Goal: Task Accomplishment & Management: Use online tool/utility

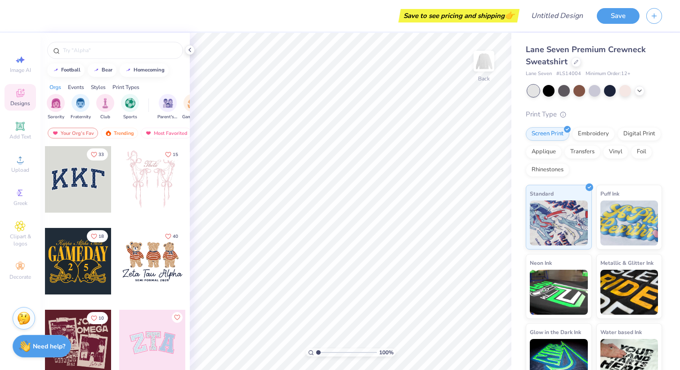
click at [64, 181] on div at bounding box center [78, 179] width 67 height 67
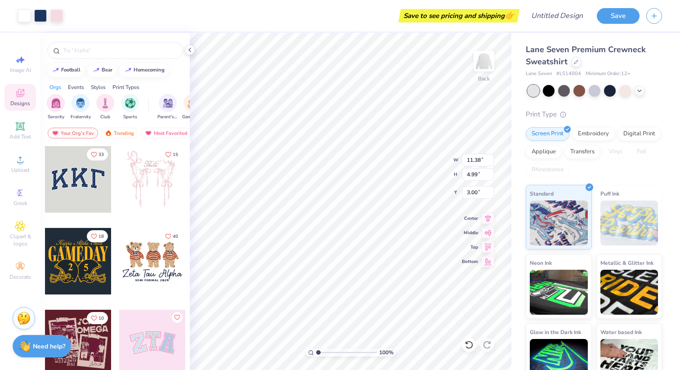
type input "4.04"
type input "4.16"
type input "11.38"
type input "4.99"
type input "4.03"
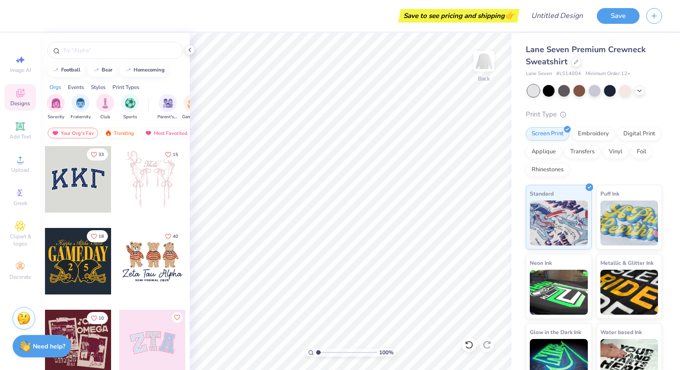
click at [92, 193] on div at bounding box center [78, 179] width 67 height 67
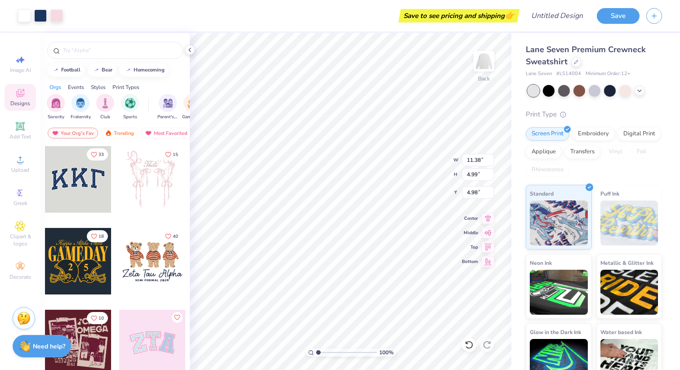
type input "4.97"
type input "13.49"
type input "5.92"
type input "4.68"
type input "13.84"
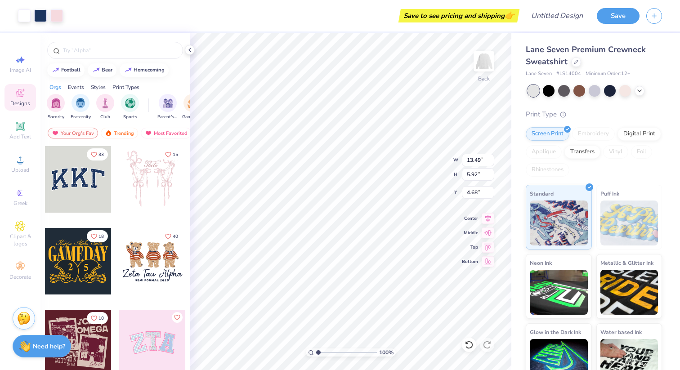
type input "6.08"
type input "4.53"
type input "14.35"
type input "6.30"
type input "4.30"
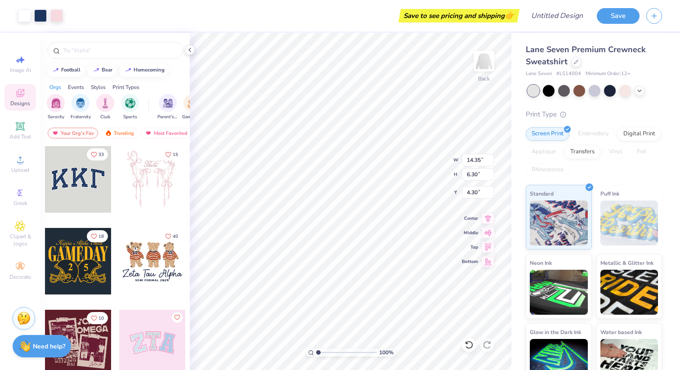
type input "14.55"
type input "6.39"
type input "4.34"
type input "4.13"
click at [189, 103] on img "filter for Game Day" at bounding box center [192, 102] width 10 height 10
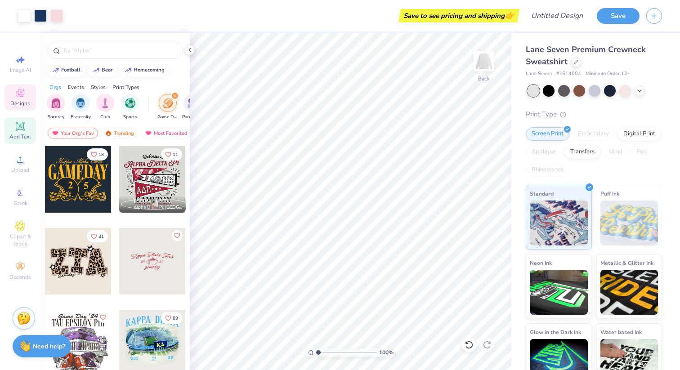
click at [27, 130] on div "Add Text" at bounding box center [19, 130] width 31 height 27
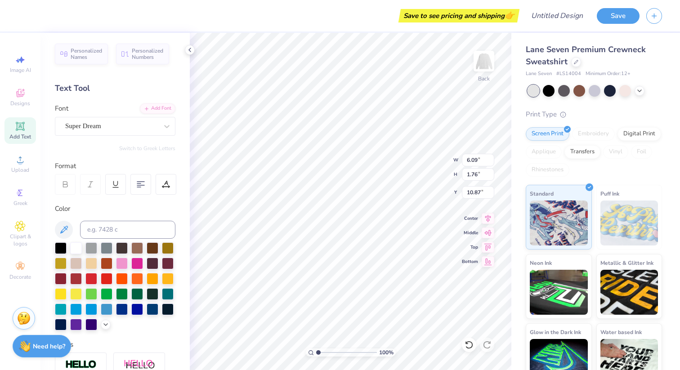
type textarea "1851"
click at [145, 138] on div "Personalized Names Personalized Numbers Text Tool Add Font Font Super Dream Swi…" at bounding box center [114, 201] width 149 height 337
click at [145, 131] on div at bounding box center [111, 126] width 93 height 12
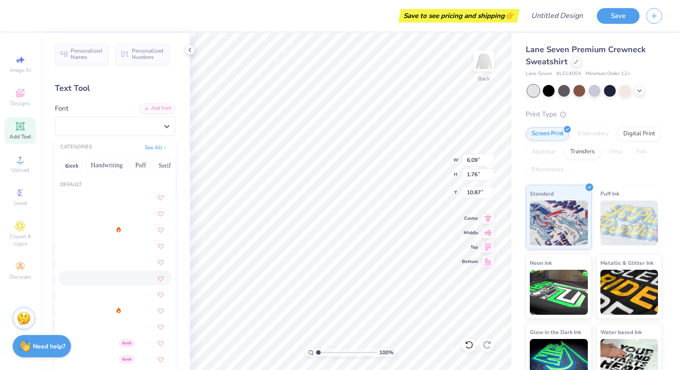
scroll to position [169, 0]
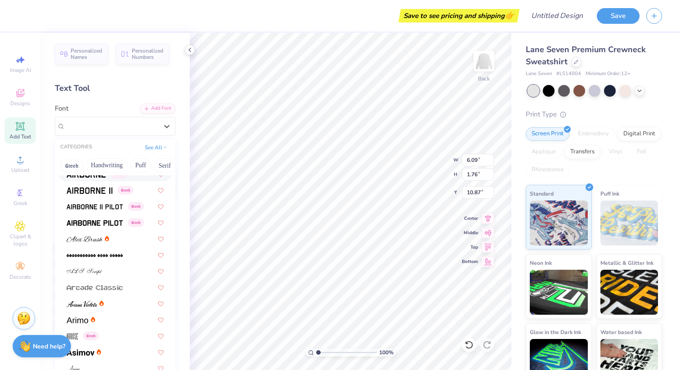
click at [86, 177] on img at bounding box center [86, 174] width 39 height 6
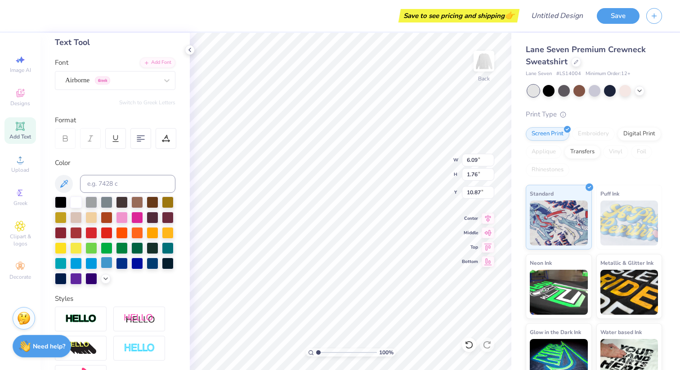
scroll to position [126, 0]
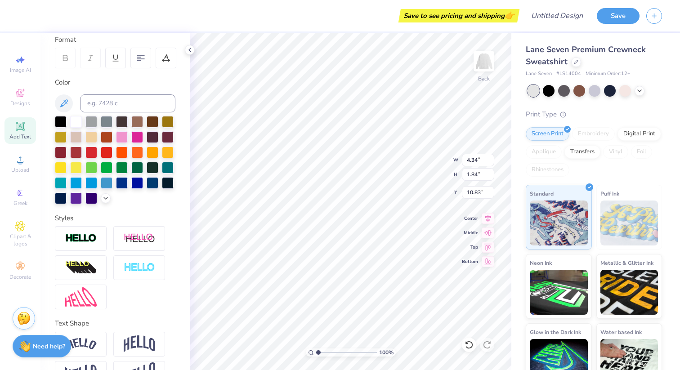
type input "14.55"
type input "6.39"
type input "4.13"
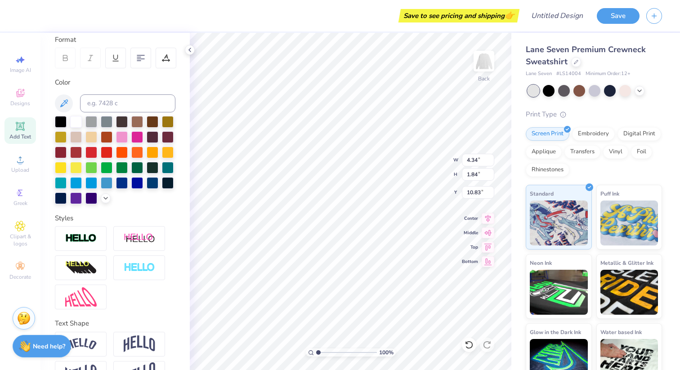
type input "7.13"
type input "3.03"
type input "7.00"
type input "11.58"
type input "4.92"
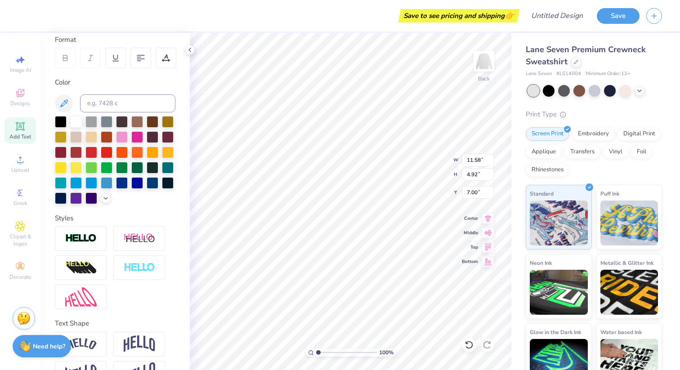
type input "5.04"
click at [62, 193] on div at bounding box center [61, 198] width 12 height 12
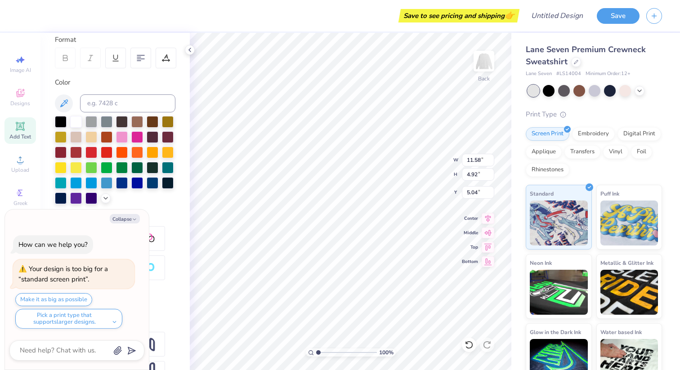
type textarea "x"
type input "5.05"
type textarea "x"
type input "13.14"
type input "5.58"
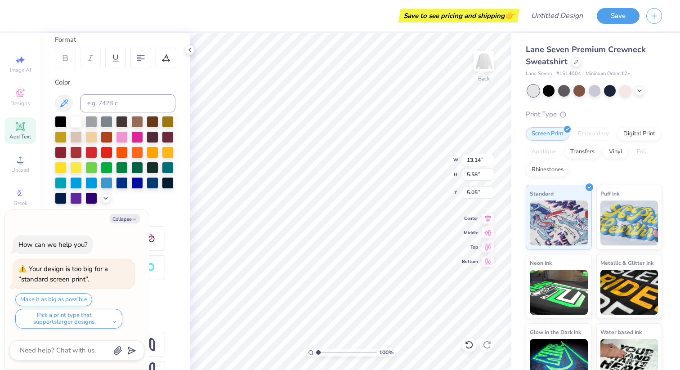
type textarea "x"
type input "14.97"
type input "6.36"
type input "4.27"
type textarea "x"
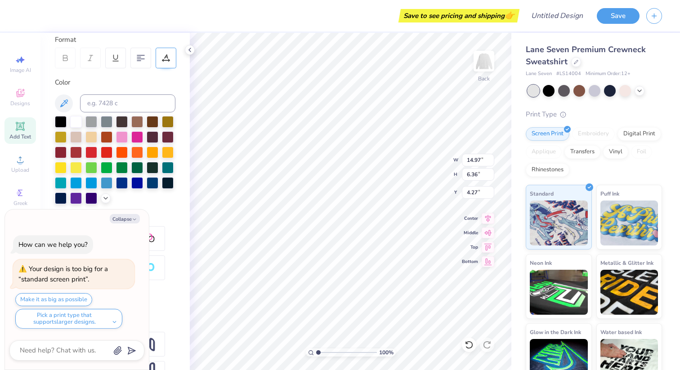
click at [166, 55] on icon at bounding box center [166, 56] width 4 height 4
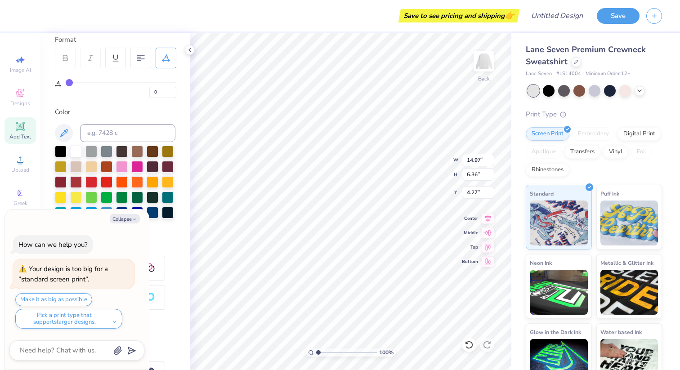
drag, startPoint x: 73, startPoint y: 80, endPoint x: 95, endPoint y: 84, distance: 22.4
click at [95, 84] on div "0" at bounding box center [121, 87] width 111 height 21
type input "2"
type input "4"
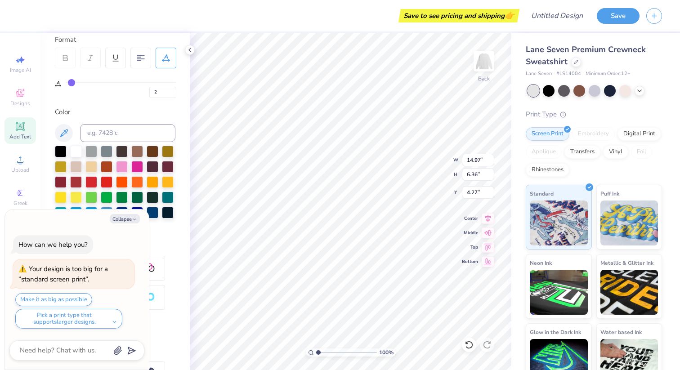
type input "4"
type input "7"
type input "11"
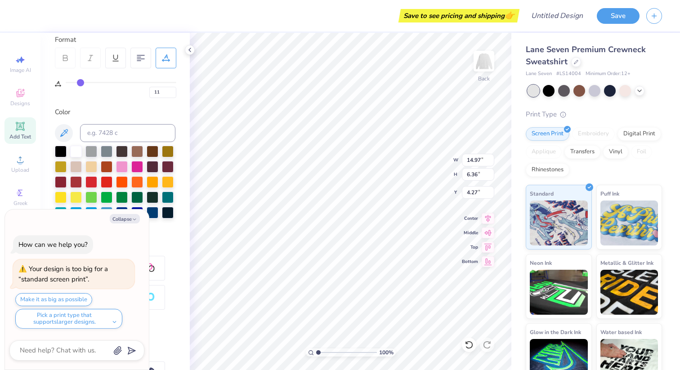
type input "17"
type input "20"
type input "22"
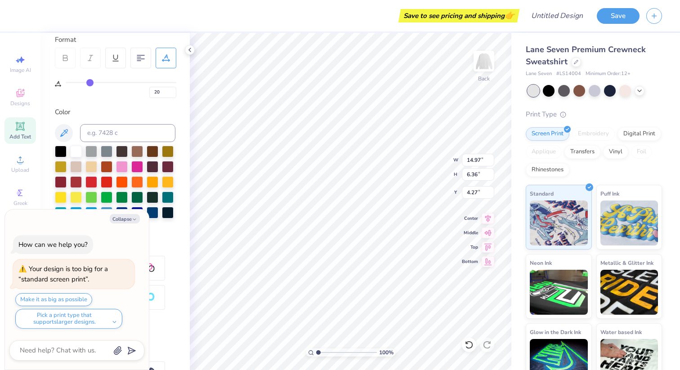
type input "22"
type input "24"
type input "25"
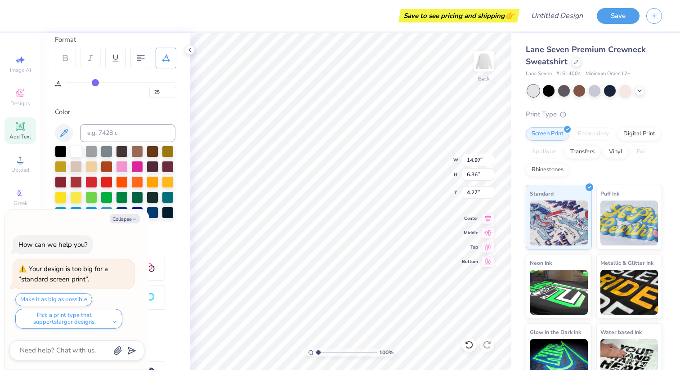
type input "26"
type input "25"
type input "23"
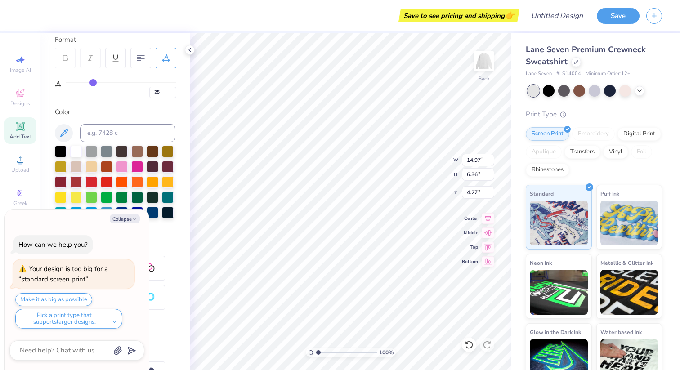
type input "23"
type input "22"
type input "18"
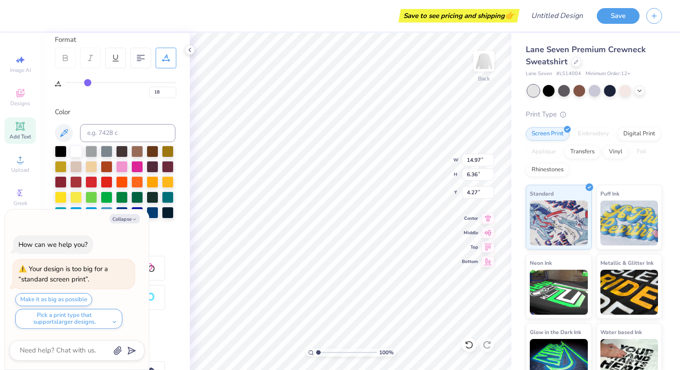
type input "13"
type input "6"
type input "0"
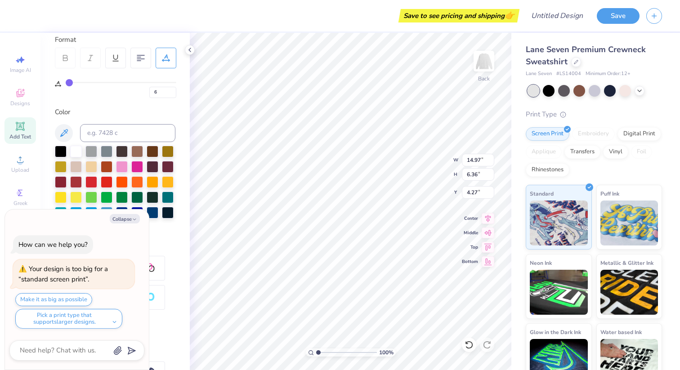
type input "0"
drag, startPoint x: 68, startPoint y: 82, endPoint x: 39, endPoint y: 76, distance: 29.7
click at [66, 82] on input "range" at bounding box center [121, 82] width 111 height 1
click at [91, 104] on div "Personalized Names Personalized Numbers Text Tool Add Font Font Airborne Greek …" at bounding box center [114, 201] width 149 height 337
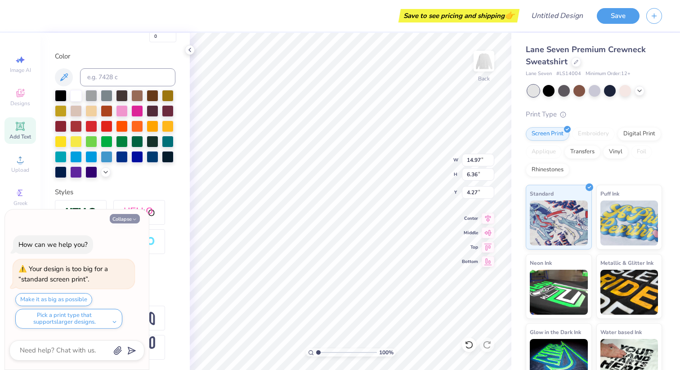
click at [136, 215] on button "Collapse" at bounding box center [125, 218] width 30 height 9
type textarea "x"
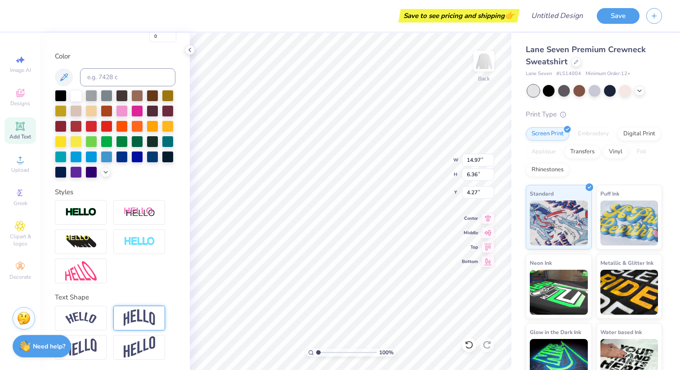
click at [137, 313] on img at bounding box center [139, 317] width 31 height 17
type input "9.44"
type input "2.74"
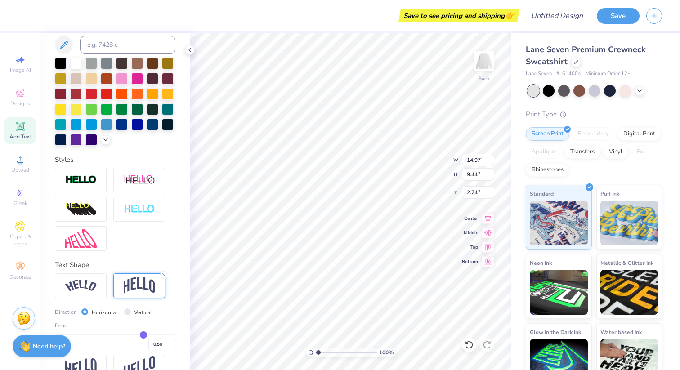
scroll to position [221, 0]
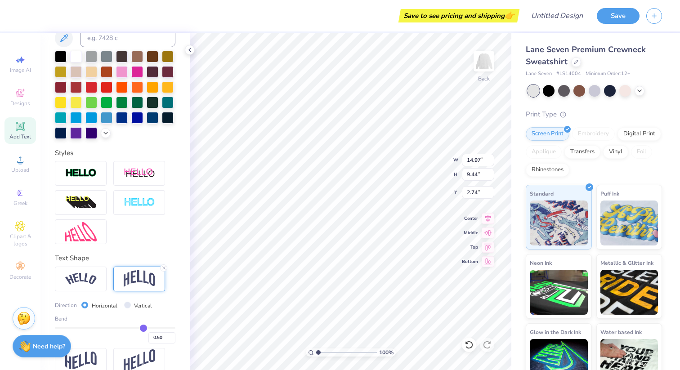
type input "0.47"
type input "0.46"
type input "0.45"
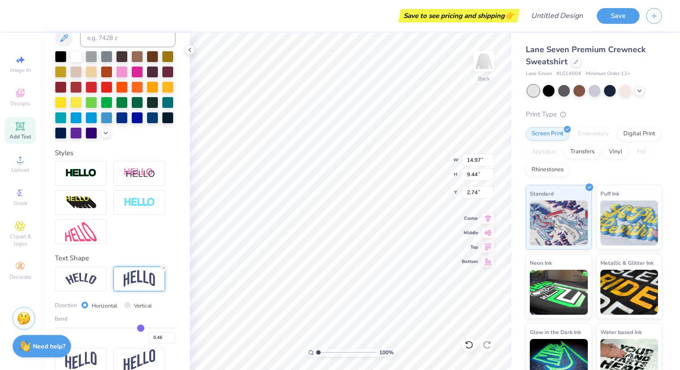
type input "0.45"
type input "0.44"
type input "0.43"
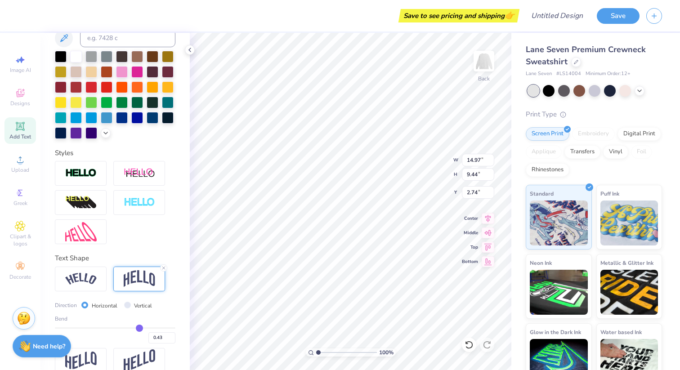
type input "0.42"
type input "0.41"
type input "0.4"
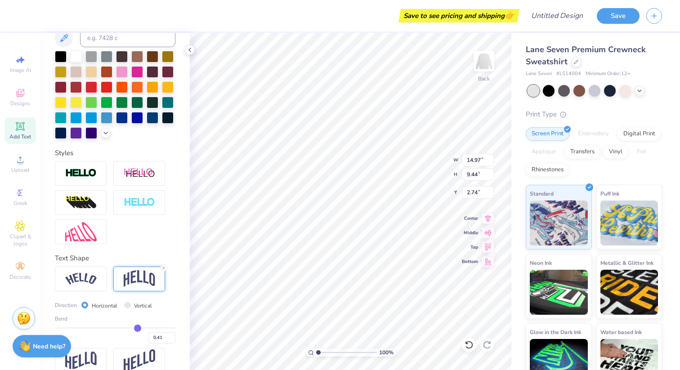
type input "0.40"
type input "0.39"
type input "0.37"
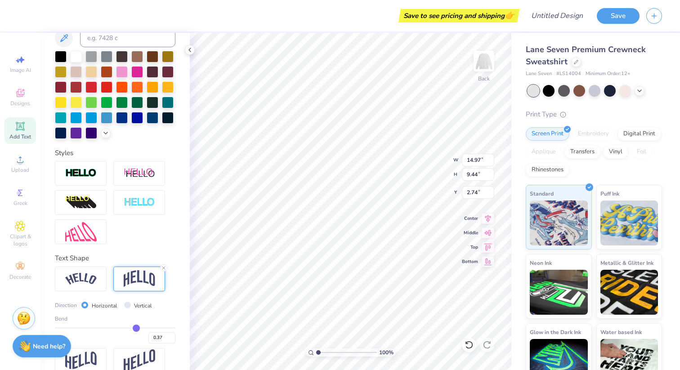
type input "0.35"
type input "0.34"
type input "0.3"
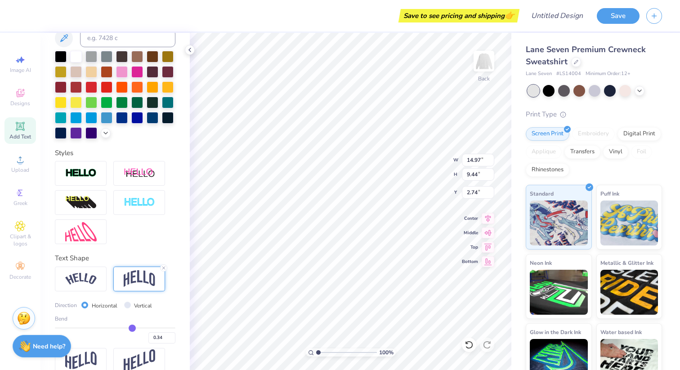
type input "0.30"
type input "0.29"
type input "0.28"
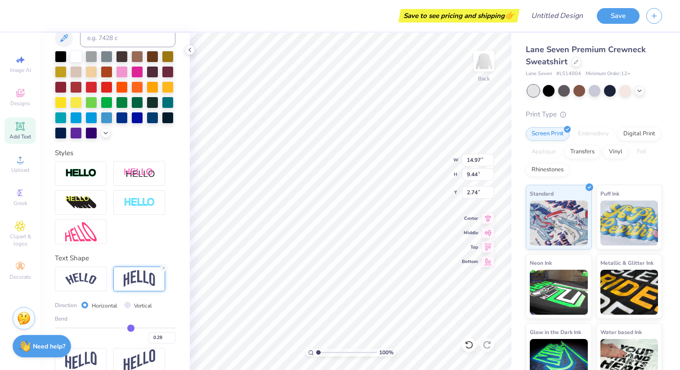
type input "0.27"
type input "0.26"
type input "0.25"
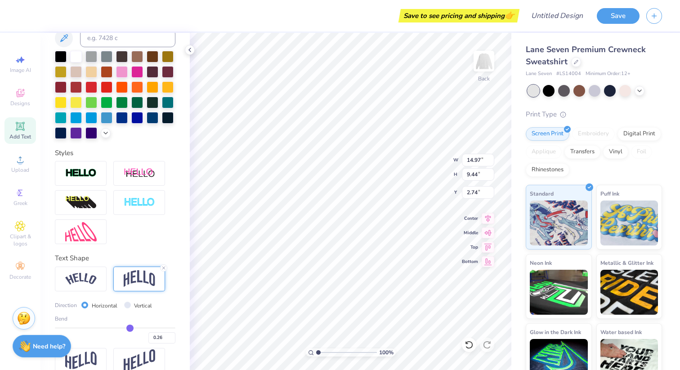
type input "0.25"
type input "0.24"
type input "0.23"
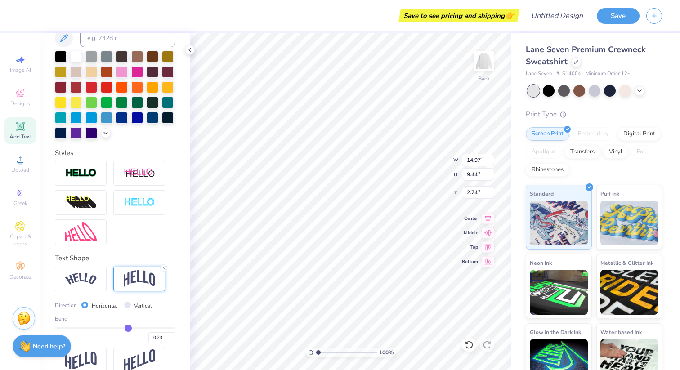
type input "0.22"
type input "0.2"
type input "0.20"
type input "0.19"
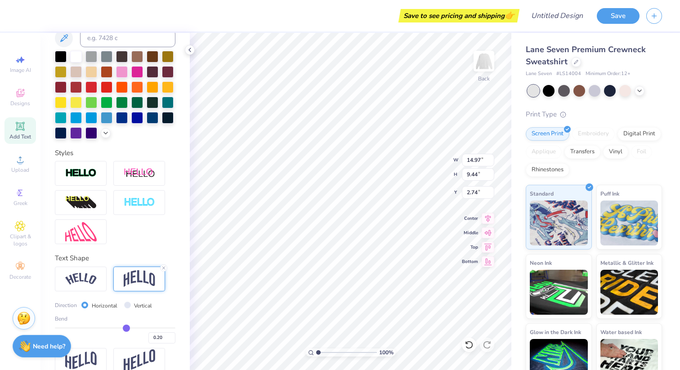
type input "0.19"
type input "0.17"
type input "0.16"
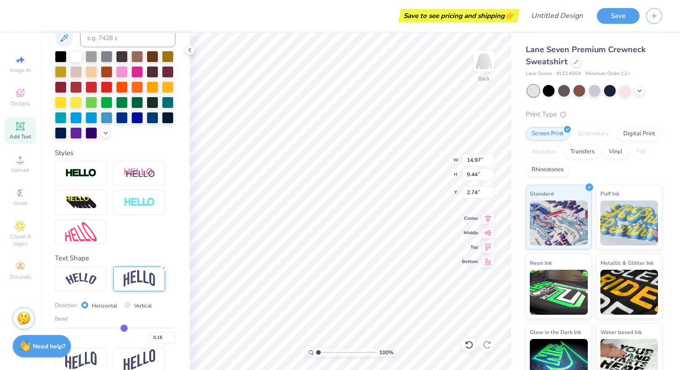
type input "0.14"
type input "0.13"
type input "0.12"
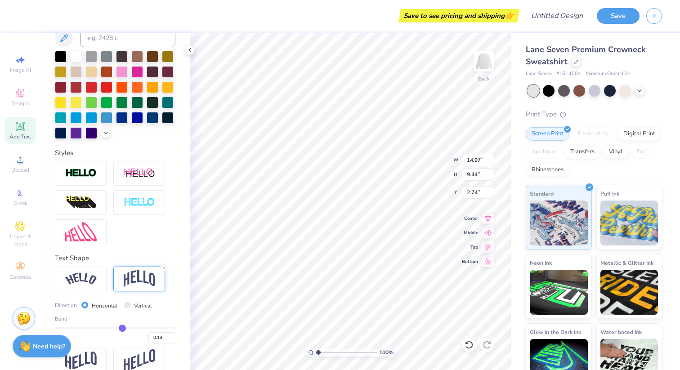
type input "0.12"
type input "0.11"
drag, startPoint x: 142, startPoint y: 328, endPoint x: 122, endPoint y: 326, distance: 19.5
click at [121, 327] on input "range" at bounding box center [115, 327] width 120 height 1
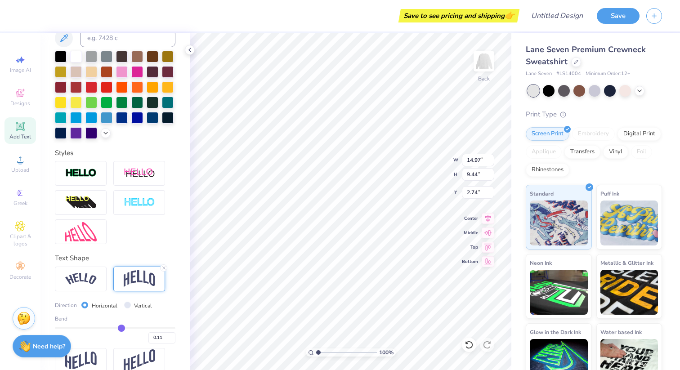
type input "0.14"
type input "0.13"
type input "0.12"
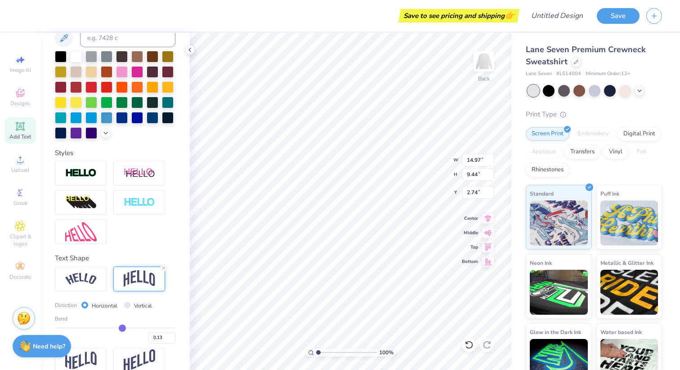
type input "0.12"
type input "0.11"
type input "0.09"
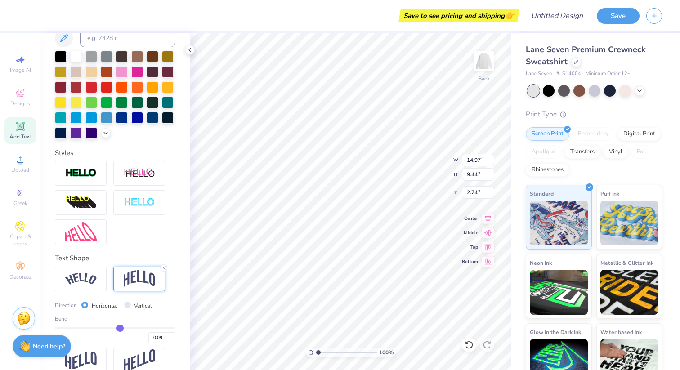
type input "0.07"
type input "0.05"
type input "0.03"
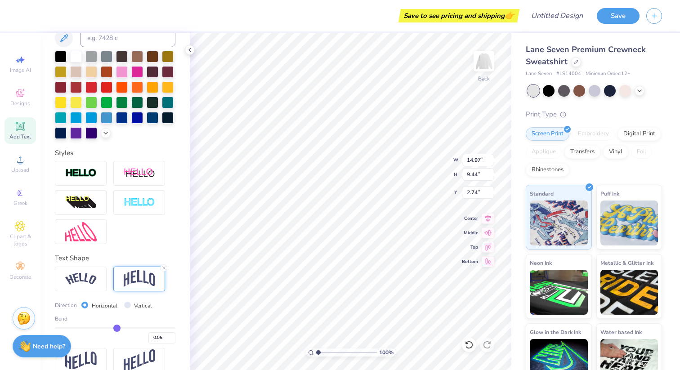
type input "0.03"
type input "0.01"
type input "-0.01"
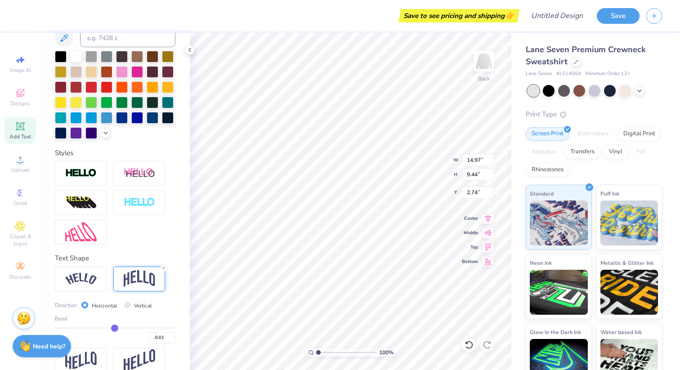
type input "-0.05"
type input "-0.07"
type input "-0.08"
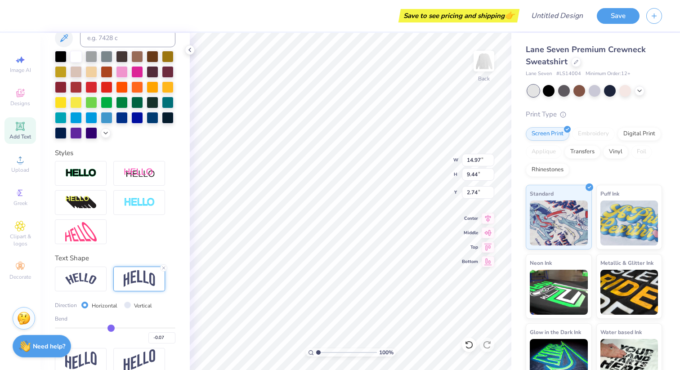
type input "-0.08"
type input "-0.1"
type input "-0.10"
type input "-0.11"
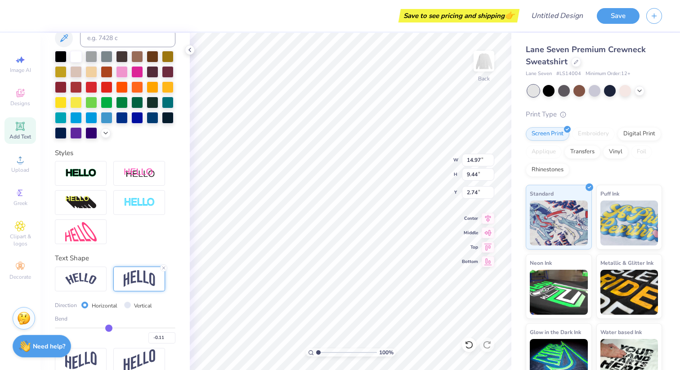
type input "-0.13"
type input "-0.14"
type input "-0.15"
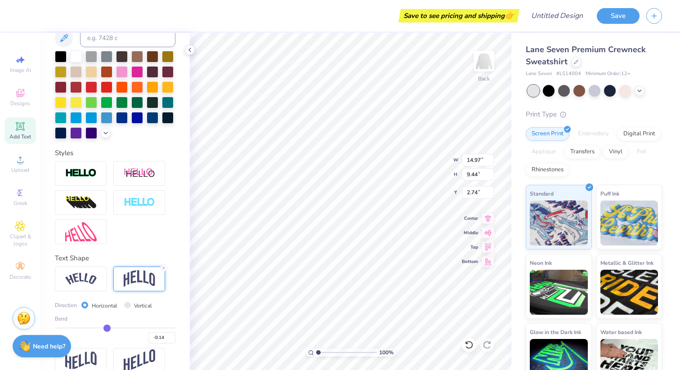
type input "-0.15"
type input "-0.16"
type input "-0.17"
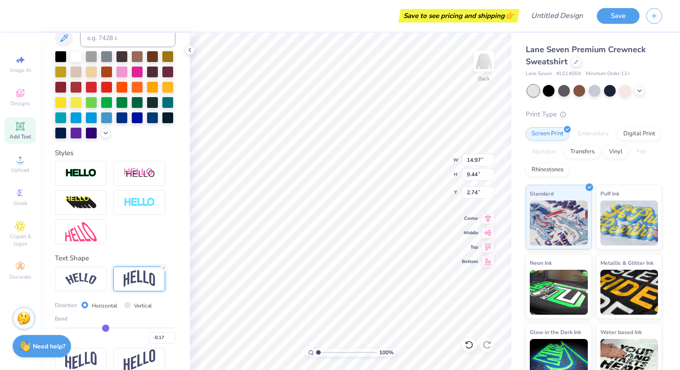
type input "-0.16"
drag, startPoint x: 123, startPoint y: 326, endPoint x: 106, endPoint y: 325, distance: 17.1
click at [106, 327] on input "range" at bounding box center [115, 327] width 120 height 1
type input "-0.15"
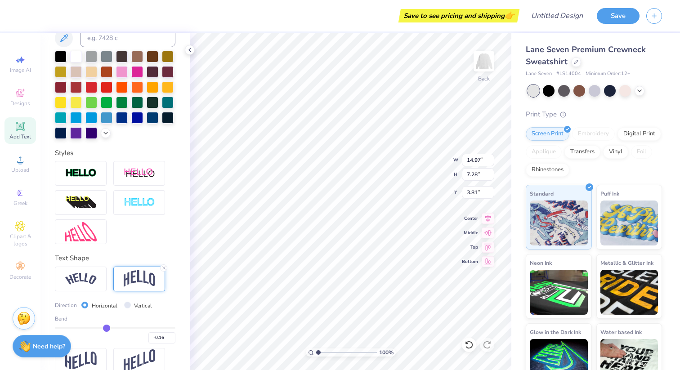
type input "-0.15"
type input "-0.14"
type input "-0.12"
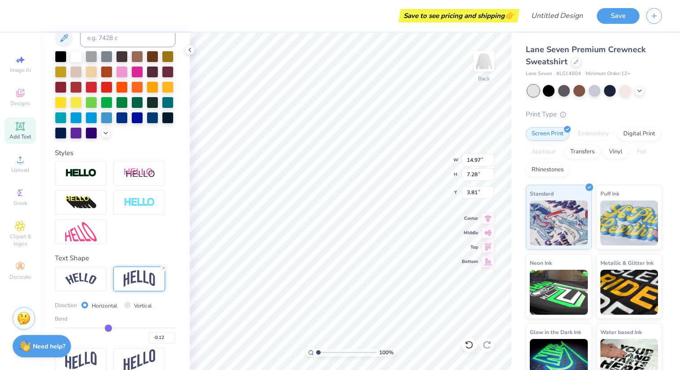
type input "-0.08"
type input "-0.01"
type input "0.04"
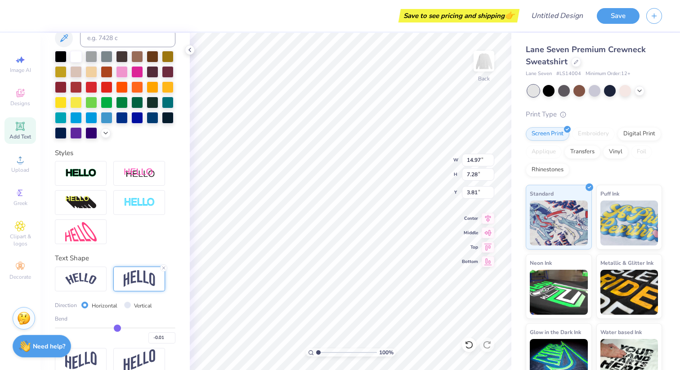
type input "0.04"
type input "0.11"
type input "0.13"
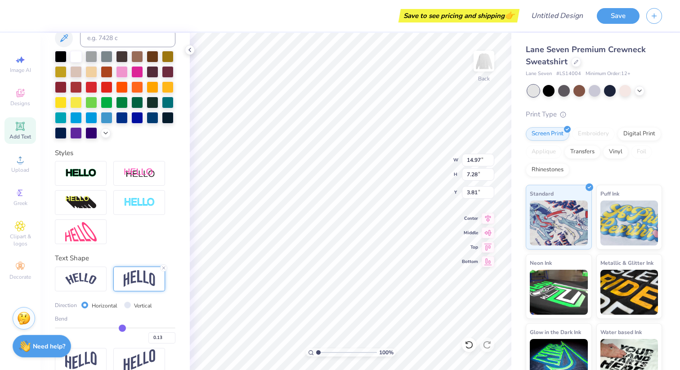
type input "0.16"
type input "0.18"
type input "0.21"
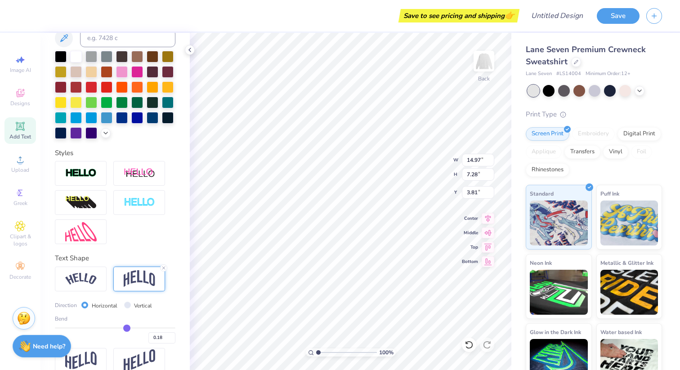
type input "0.21"
drag, startPoint x: 107, startPoint y: 330, endPoint x: 127, endPoint y: 330, distance: 20.2
type input "0.21"
click at [127, 329] on input "range" at bounding box center [115, 327] width 120 height 1
type input "7.60"
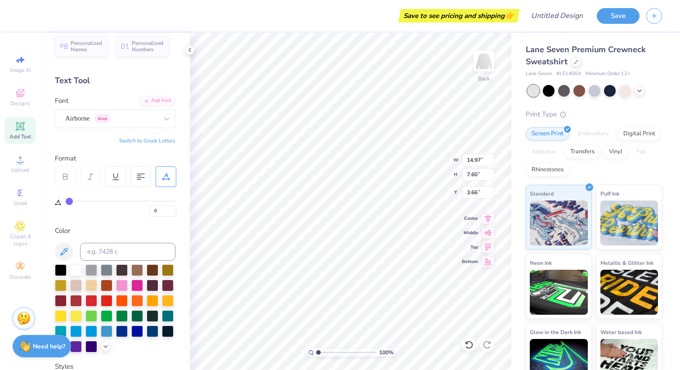
scroll to position [0, 0]
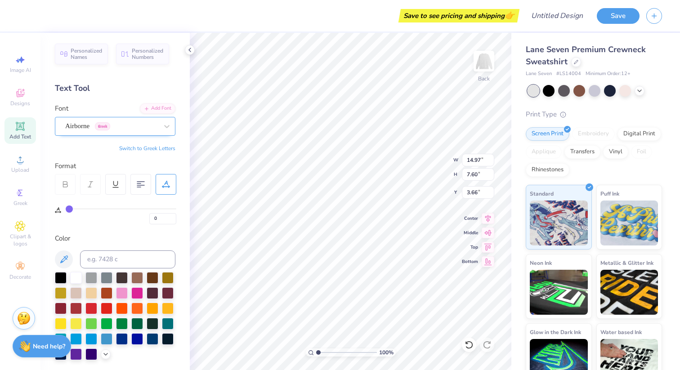
click at [133, 126] on div "Airborne Greek" at bounding box center [111, 126] width 94 height 14
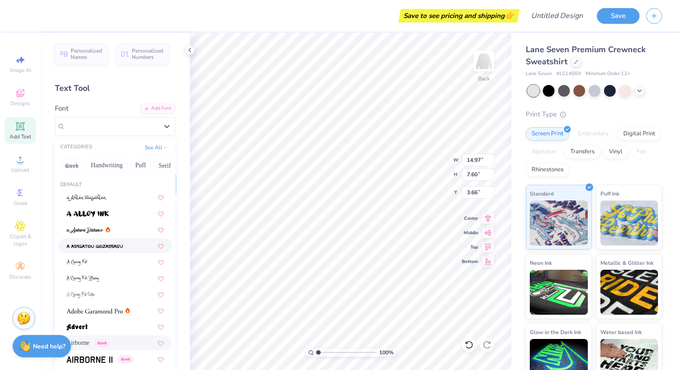
scroll to position [107, 0]
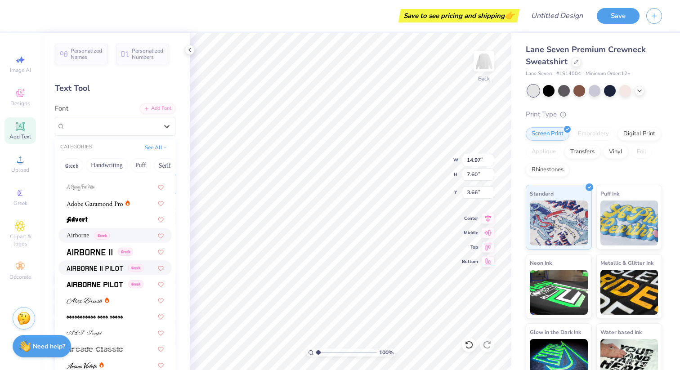
click at [104, 262] on div "Greek" at bounding box center [114, 267] width 113 height 15
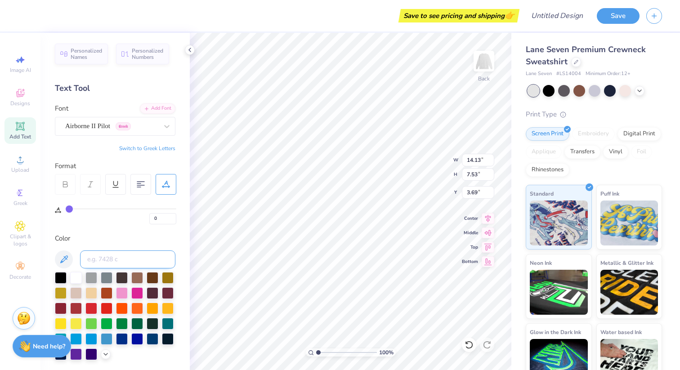
click at [102, 250] on input at bounding box center [127, 259] width 95 height 18
click at [93, 126] on div "Airborne II Pilot Greek" at bounding box center [111, 126] width 94 height 14
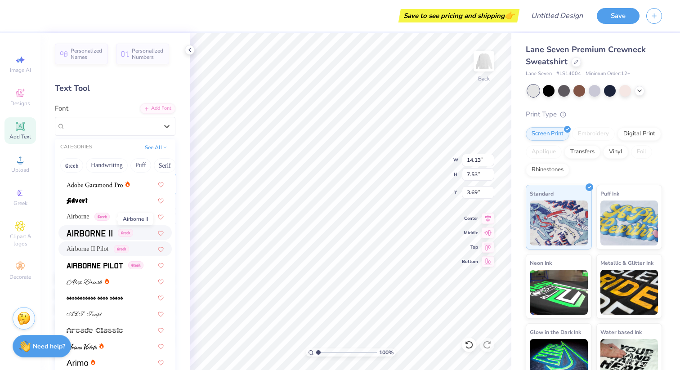
scroll to position [333, 0]
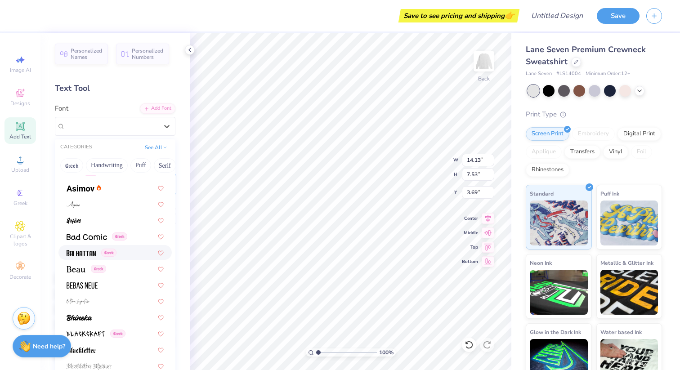
click at [86, 250] on img at bounding box center [81, 253] width 29 height 6
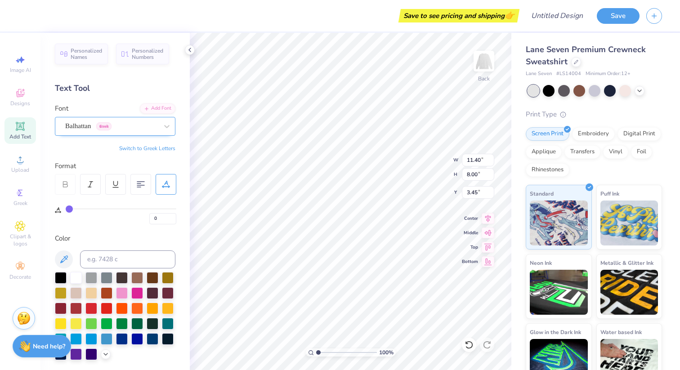
click at [146, 123] on div "Balhattan Greek" at bounding box center [111, 126] width 94 height 14
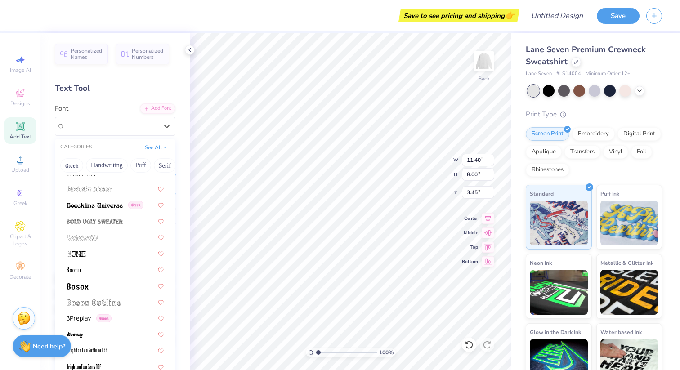
scroll to position [400, 0]
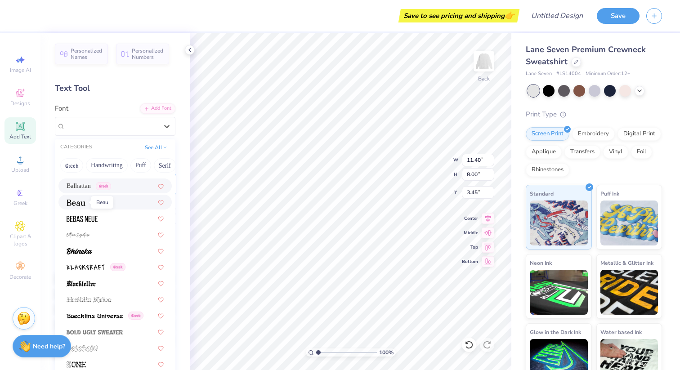
click at [79, 204] on img at bounding box center [76, 203] width 19 height 6
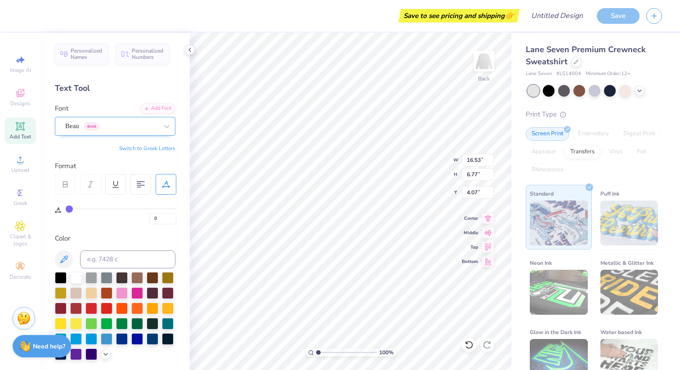
click at [106, 120] on div at bounding box center [111, 126] width 93 height 12
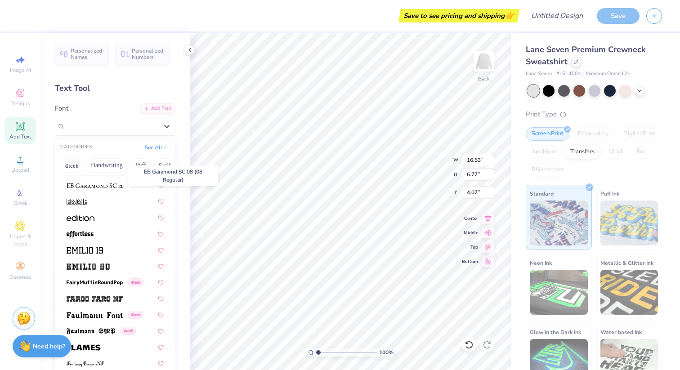
scroll to position [1782, 0]
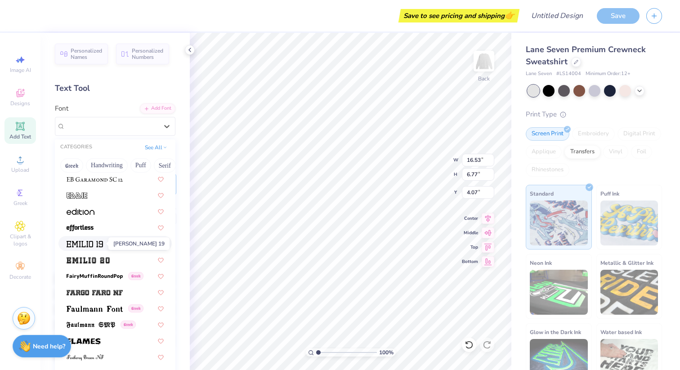
click at [89, 245] on img at bounding box center [85, 244] width 36 height 6
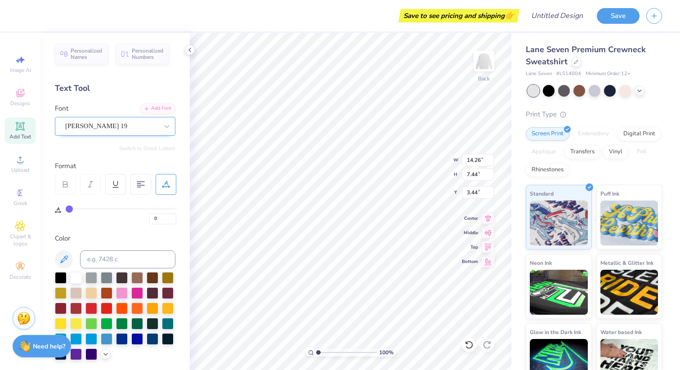
click at [107, 126] on div "Emilio 19" at bounding box center [111, 126] width 94 height 14
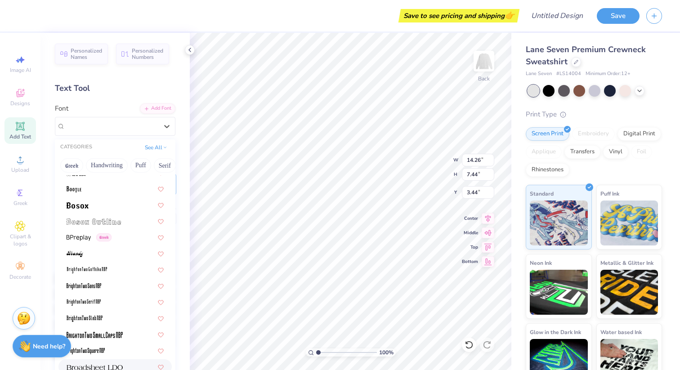
scroll to position [502, 0]
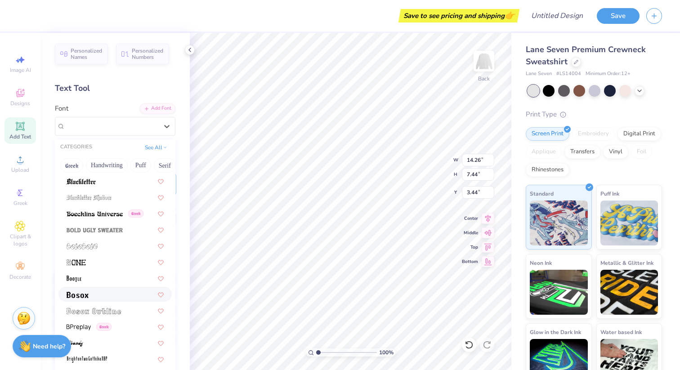
click at [93, 291] on div at bounding box center [115, 294] width 97 height 9
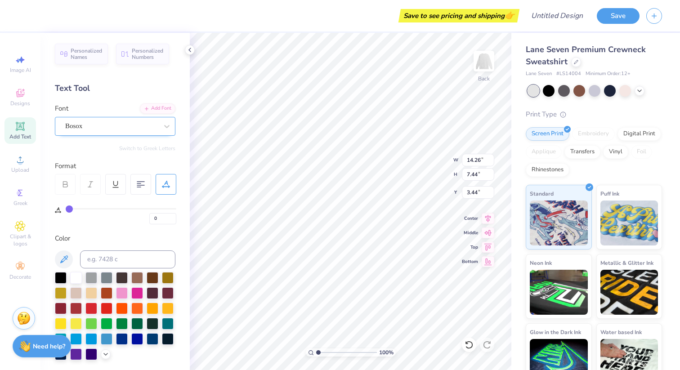
click at [105, 131] on div at bounding box center [111, 126] width 93 height 12
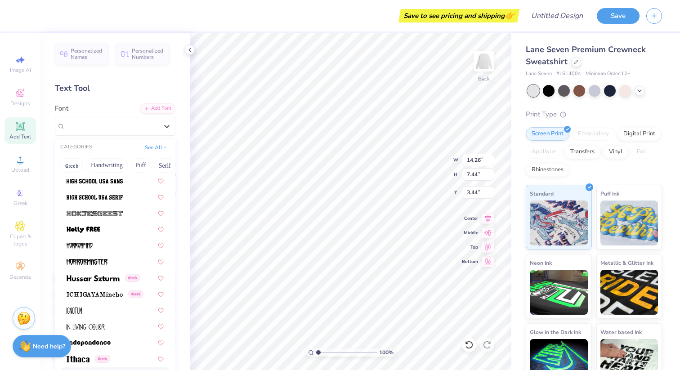
scroll to position [2434, 0]
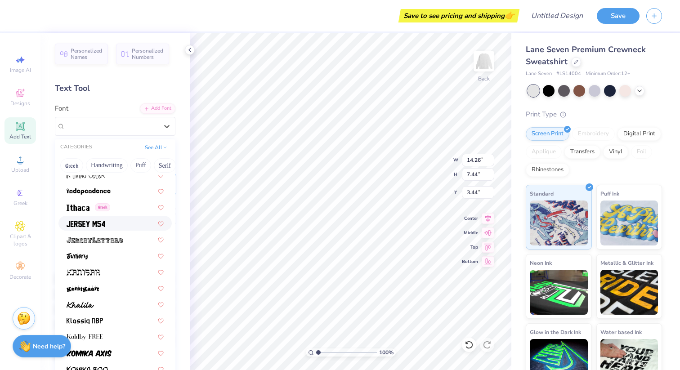
click at [100, 227] on span at bounding box center [86, 222] width 39 height 9
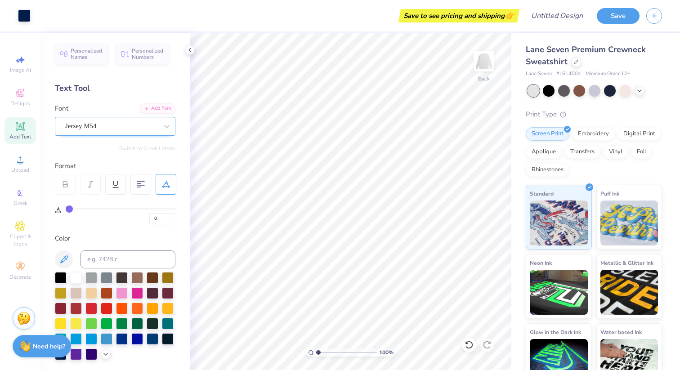
click at [113, 119] on div "Jersey M54" at bounding box center [115, 126] width 120 height 19
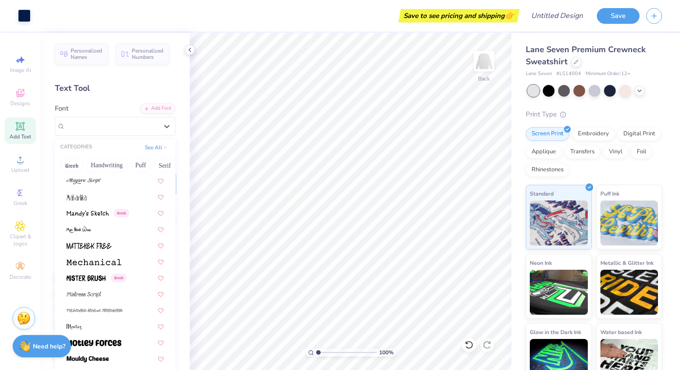
scroll to position [3573, 0]
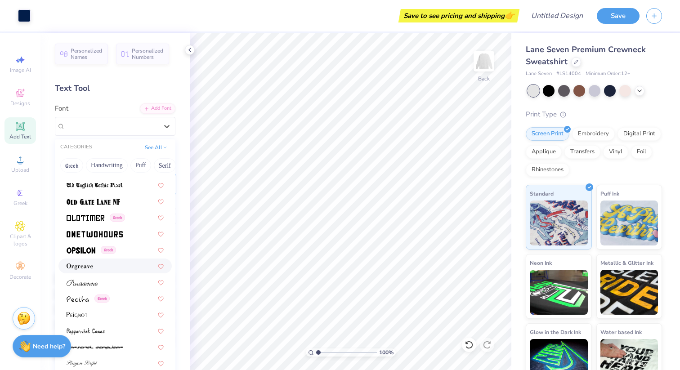
click at [136, 266] on div at bounding box center [115, 265] width 97 height 9
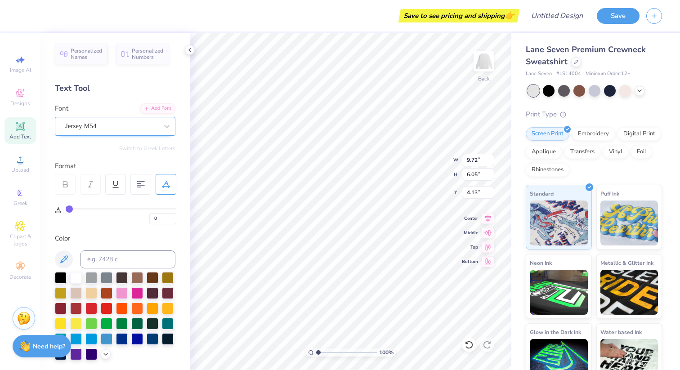
click at [138, 123] on div "Jersey M54" at bounding box center [111, 126] width 94 height 14
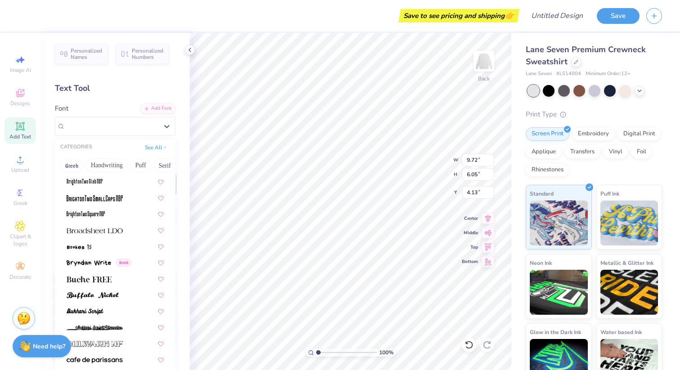
scroll to position [983, 0]
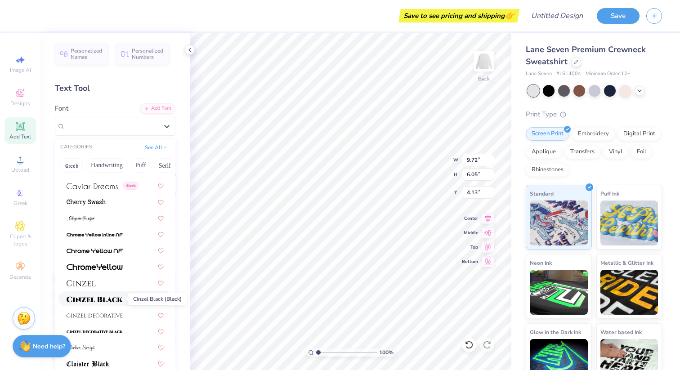
click at [116, 295] on span at bounding box center [95, 298] width 56 height 9
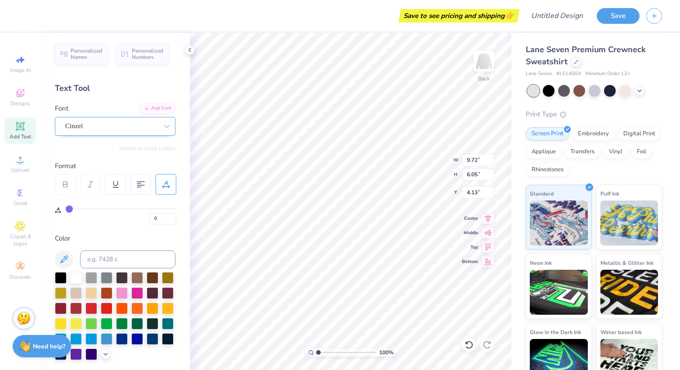
click at [114, 123] on div "Cinzel" at bounding box center [111, 126] width 94 height 14
click at [147, 128] on div "Cinzel" at bounding box center [111, 126] width 93 height 10
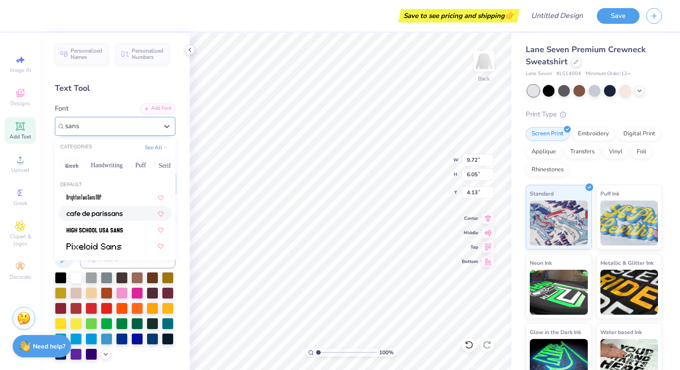
click at [111, 211] on img at bounding box center [95, 214] width 56 height 6
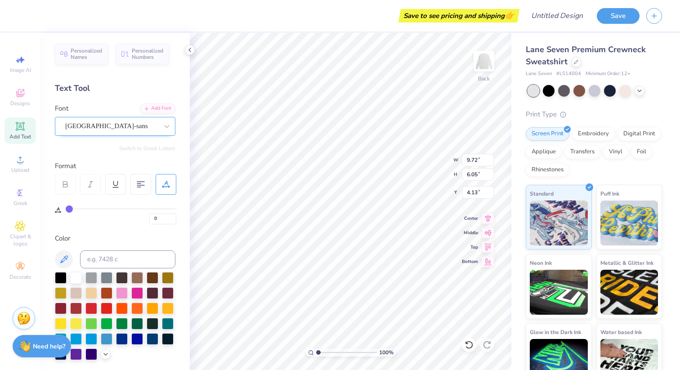
click at [98, 121] on div "cafe de paris-sans" at bounding box center [111, 126] width 94 height 14
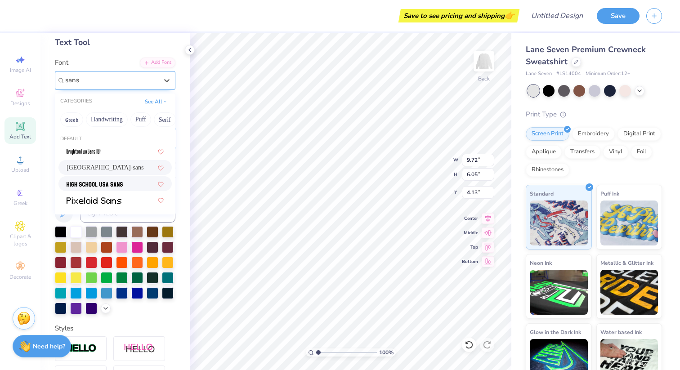
scroll to position [51, 0]
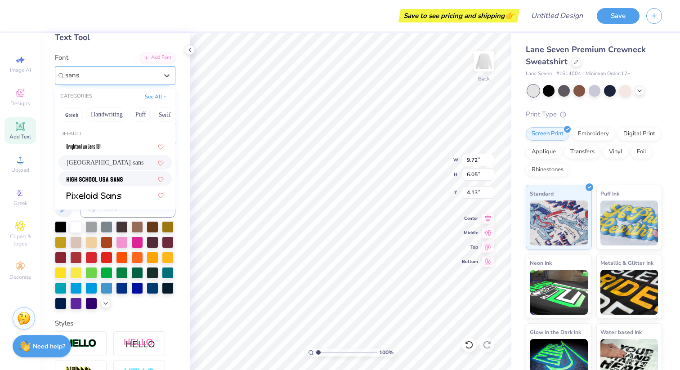
click at [99, 175] on span at bounding box center [95, 178] width 56 height 9
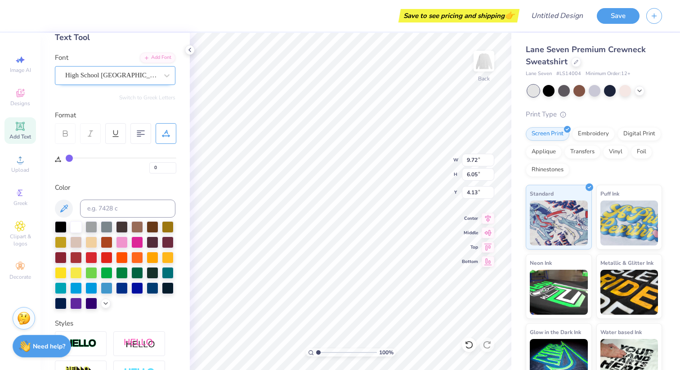
click at [104, 73] on div "High School USA Sans" at bounding box center [111, 75] width 94 height 14
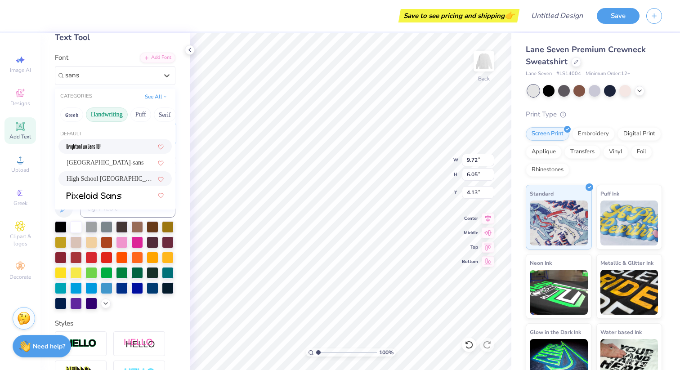
click at [96, 119] on button "Handwriting" at bounding box center [107, 114] width 42 height 14
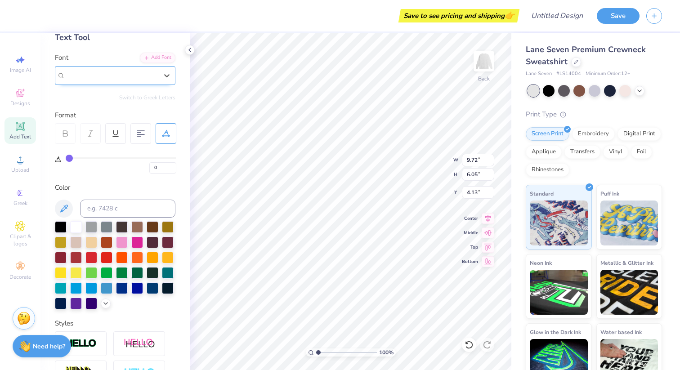
click at [122, 72] on div "High School USA Sans" at bounding box center [111, 75] width 94 height 14
click at [122, 72] on span "High School USA Sans" at bounding box center [111, 75] width 93 height 10
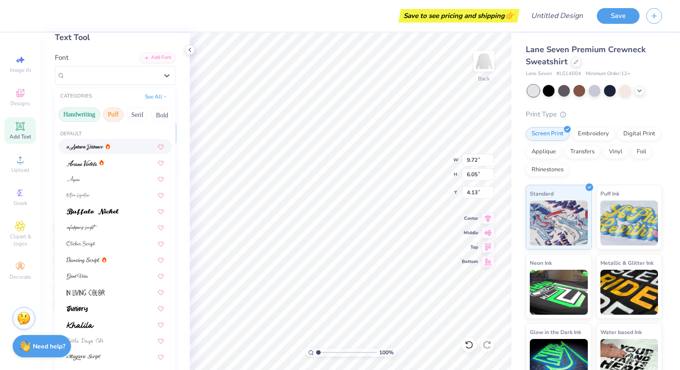
scroll to position [0, 29]
click at [136, 116] on button "Serif" at bounding box center [136, 114] width 22 height 14
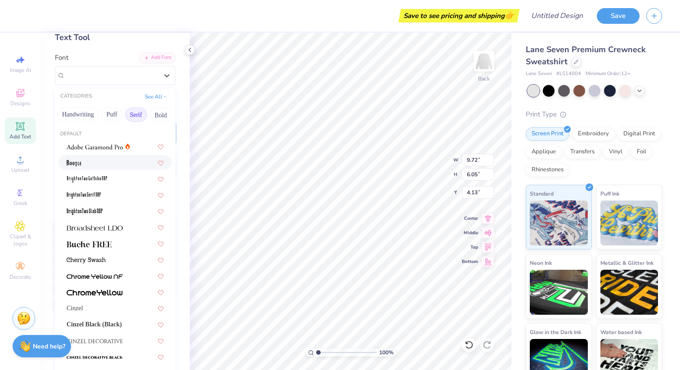
click at [108, 165] on div at bounding box center [115, 162] width 97 height 9
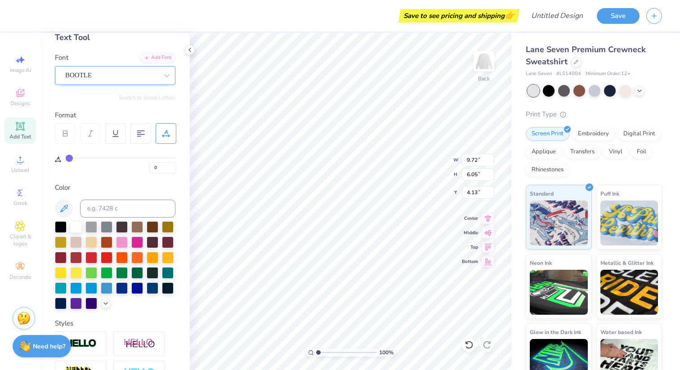
click at [101, 75] on div "BOOTLE" at bounding box center [111, 75] width 94 height 14
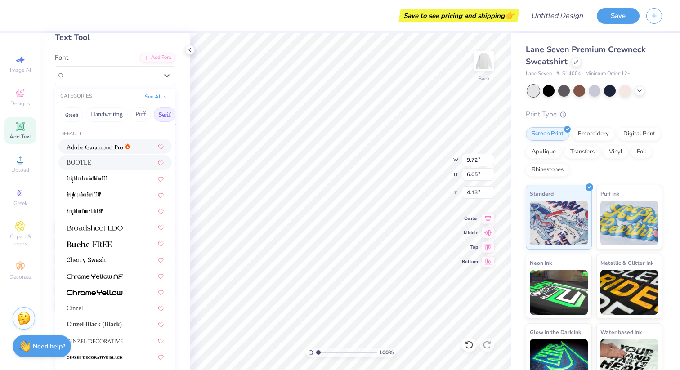
click at [107, 149] on img at bounding box center [95, 147] width 56 height 6
click at [106, 74] on div "Adobe Garamond Pro" at bounding box center [111, 75] width 94 height 14
click at [96, 236] on div at bounding box center [114, 243] width 113 height 15
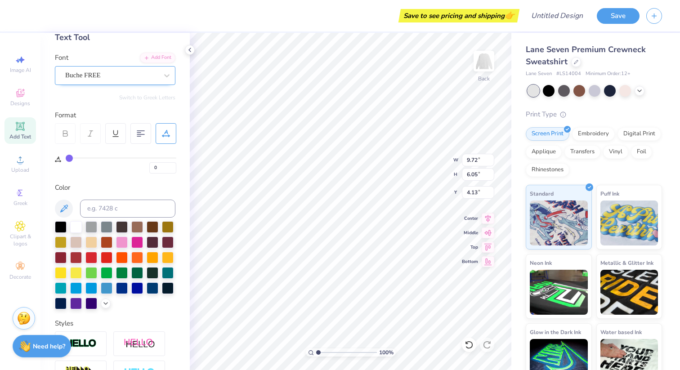
click at [105, 75] on div "Buche FREE" at bounding box center [111, 75] width 94 height 14
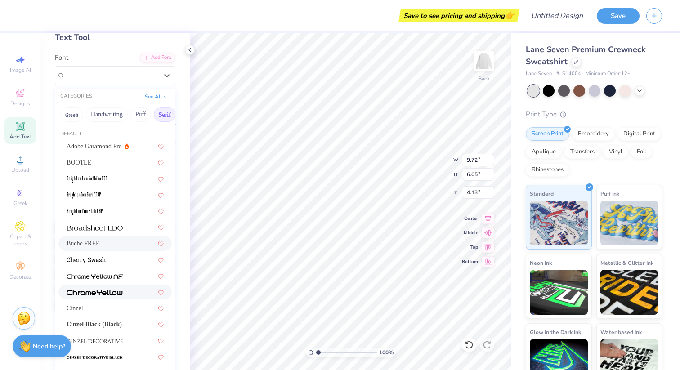
click at [102, 294] on img at bounding box center [95, 293] width 56 height 6
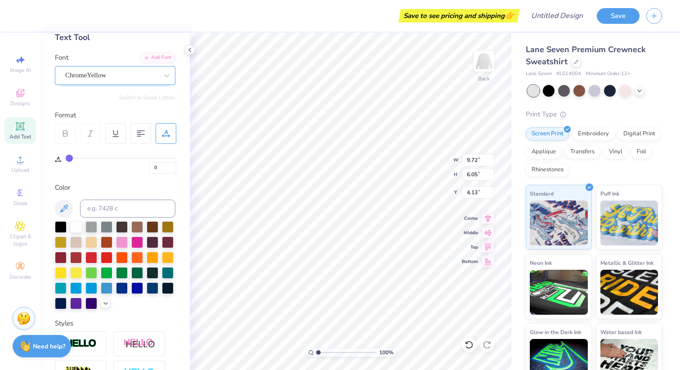
click at [139, 66] on div "ChromeYellow" at bounding box center [115, 75] width 120 height 19
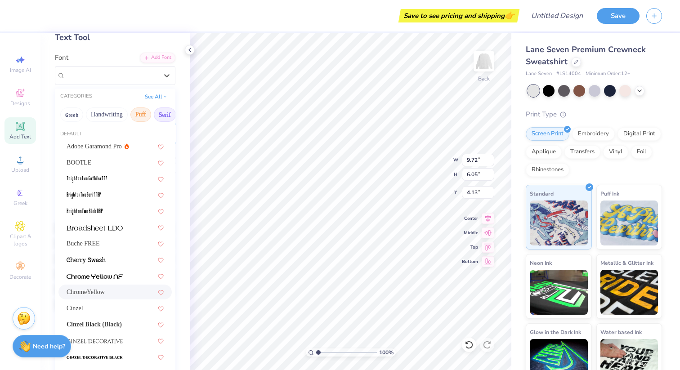
click at [142, 111] on button "Puff" at bounding box center [140, 114] width 21 height 14
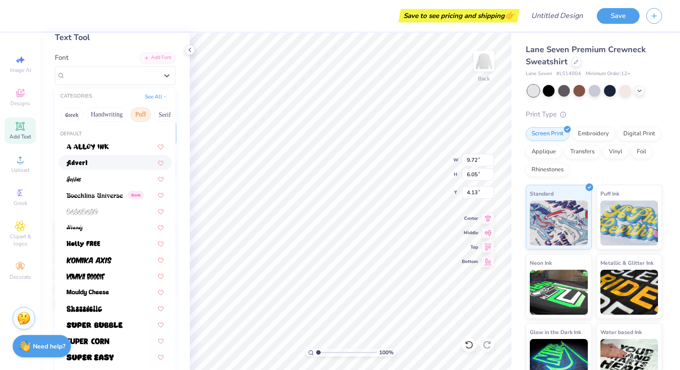
click at [107, 157] on div at bounding box center [114, 162] width 113 height 15
click at [138, 76] on div "Advert" at bounding box center [111, 75] width 94 height 14
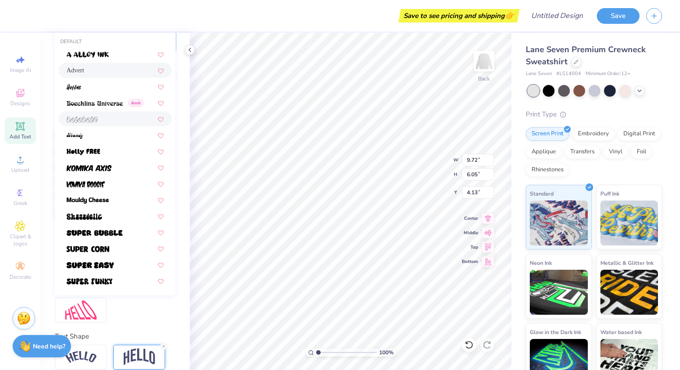
scroll to position [156, 0]
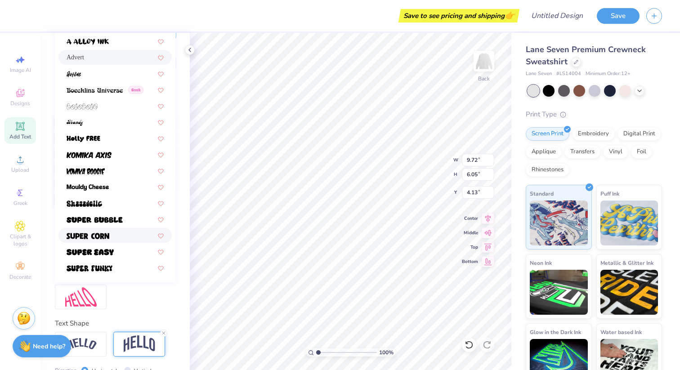
click at [122, 238] on div at bounding box center [115, 235] width 97 height 9
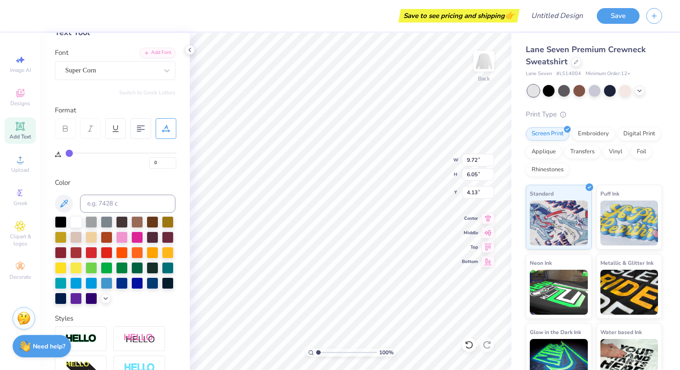
scroll to position [37, 0]
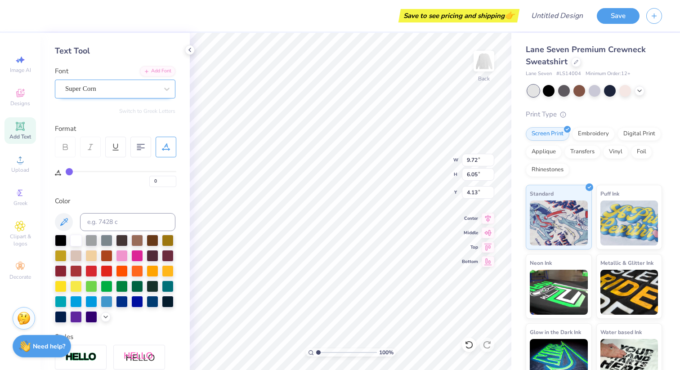
click at [118, 90] on div "Super Corn" at bounding box center [111, 89] width 94 height 14
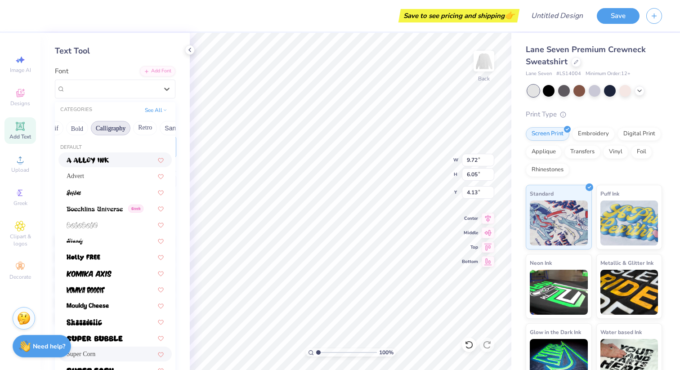
scroll to position [0, 114]
click at [87, 126] on button "Bold" at bounding box center [76, 128] width 22 height 14
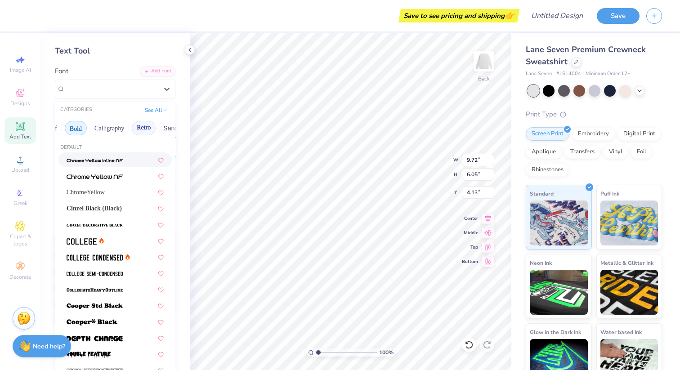
click at [144, 125] on button "Retro" at bounding box center [144, 128] width 24 height 14
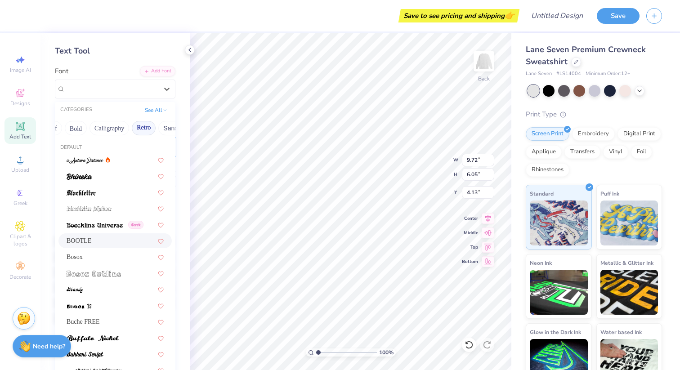
click at [98, 237] on div "BOOTLE" at bounding box center [115, 240] width 97 height 9
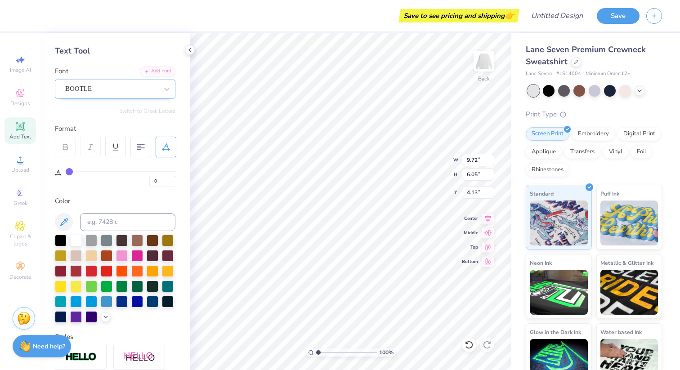
click at [102, 85] on div "BOOTLE" at bounding box center [111, 89] width 94 height 14
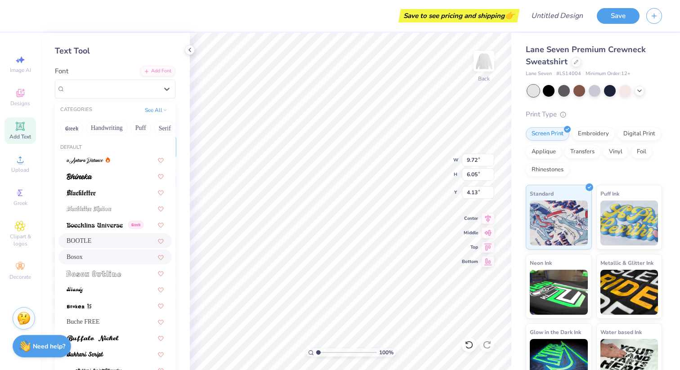
click at [96, 251] on div "Bosox" at bounding box center [114, 256] width 113 height 15
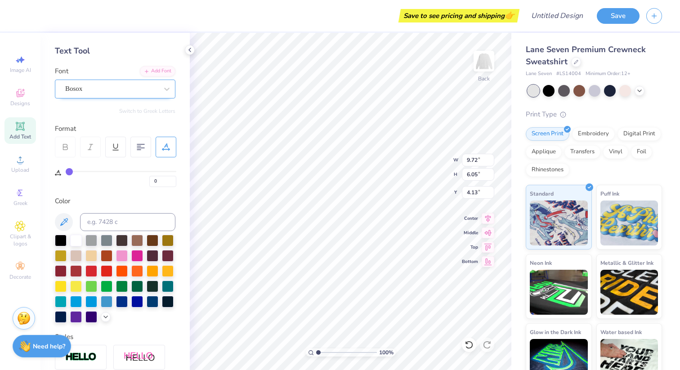
click at [88, 89] on div "Bosox" at bounding box center [111, 89] width 94 height 14
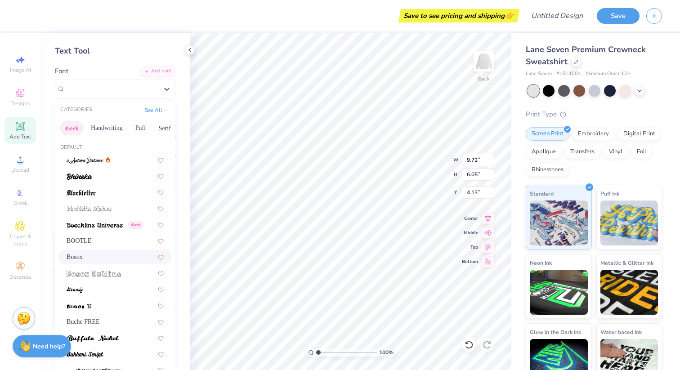
click at [68, 125] on button "Greek" at bounding box center [71, 128] width 23 height 14
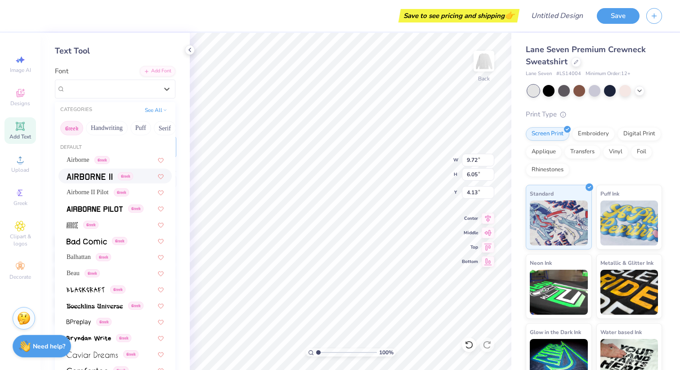
click at [85, 180] on span at bounding box center [90, 175] width 46 height 9
click at [125, 91] on div "Airborne II Greek" at bounding box center [111, 89] width 94 height 14
click at [114, 206] on img at bounding box center [95, 209] width 56 height 6
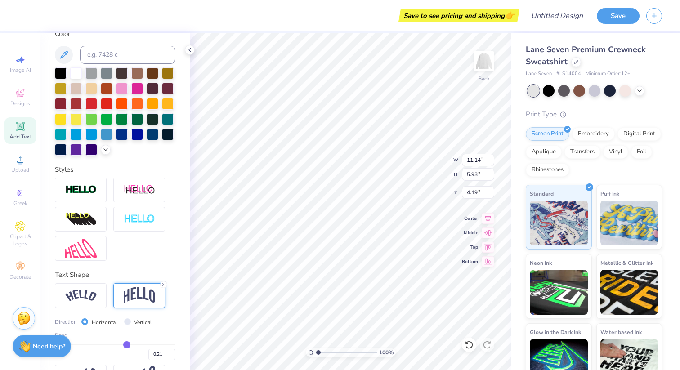
scroll to position [235, 0]
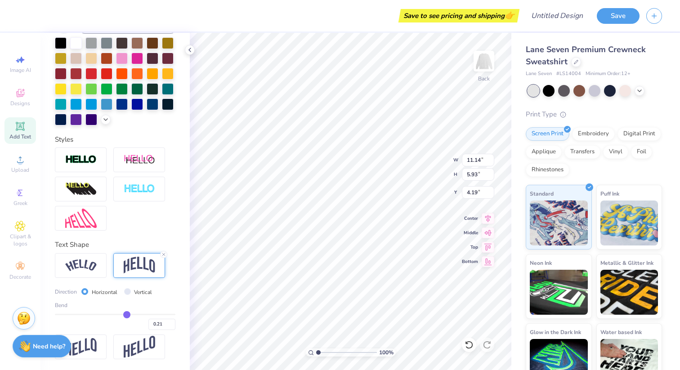
click at [131, 316] on div "0.21" at bounding box center [115, 322] width 120 height 16
click at [174, 328] on input "0.21" at bounding box center [161, 324] width 27 height 11
click at [169, 328] on input "0.21" at bounding box center [161, 324] width 27 height 11
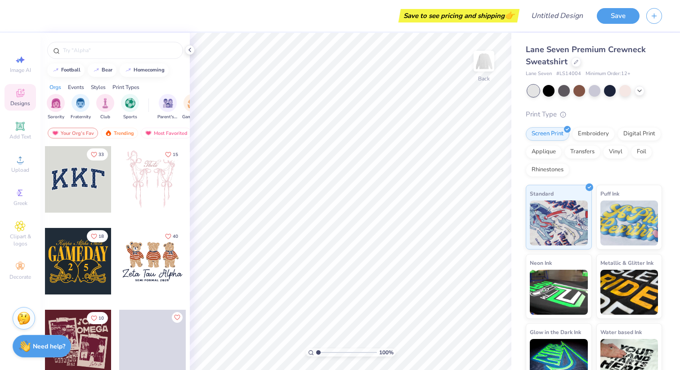
click at [84, 174] on div at bounding box center [78, 179] width 67 height 67
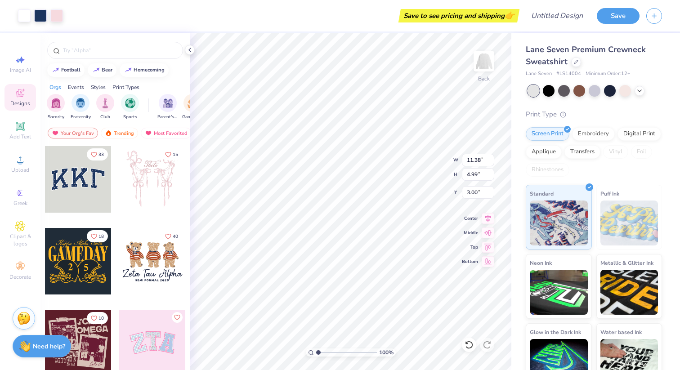
type input "13.19"
type input "5.79"
type input "4.44"
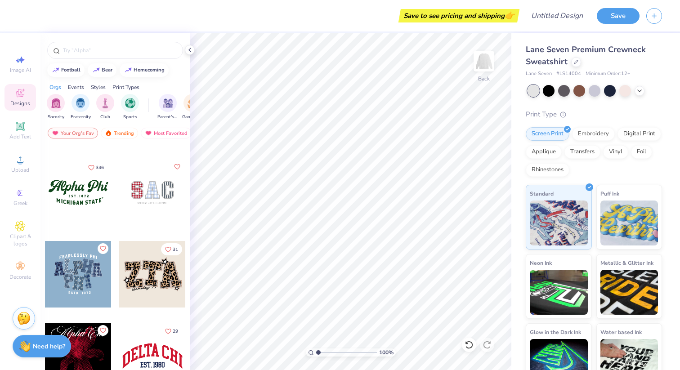
scroll to position [873, 0]
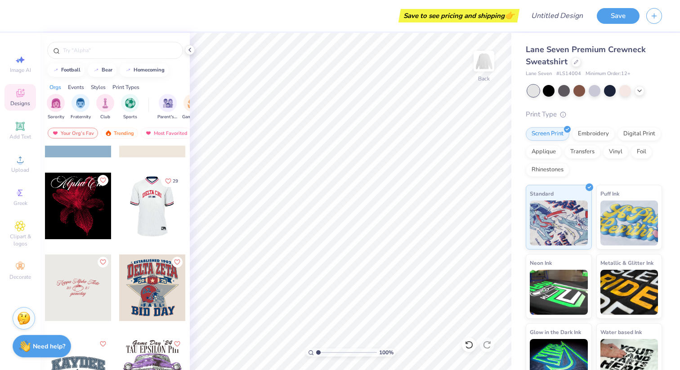
click at [119, 215] on div at bounding box center [86, 206] width 67 height 67
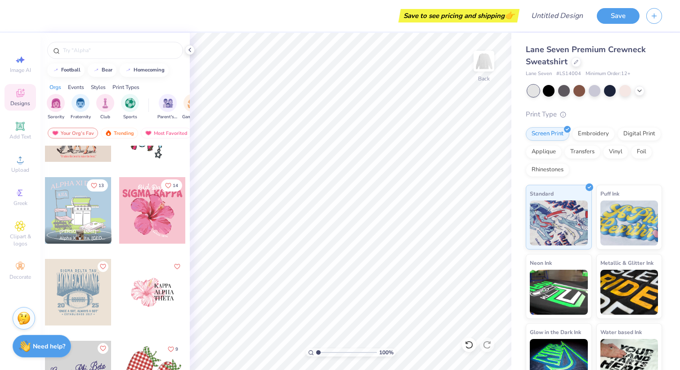
scroll to position [1636, 0]
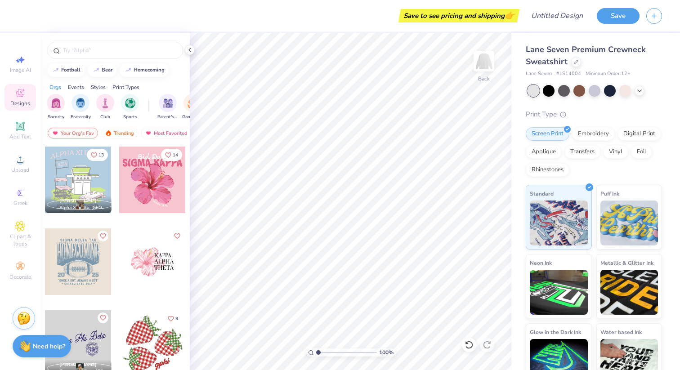
click at [74, 249] on div at bounding box center [78, 261] width 67 height 67
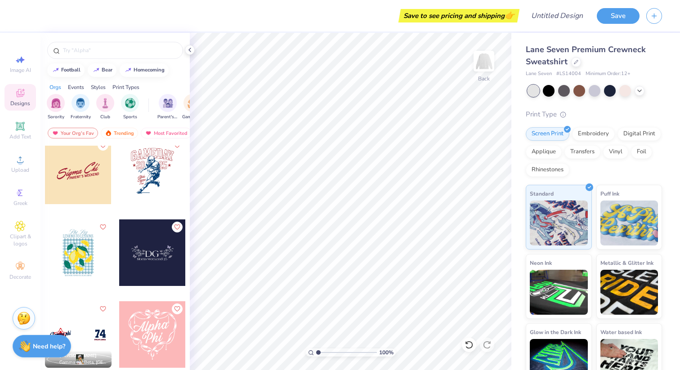
scroll to position [3448, 0]
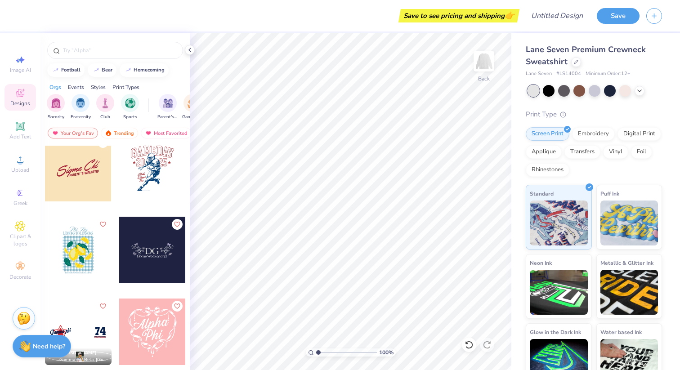
click at [141, 180] on div at bounding box center [152, 168] width 67 height 67
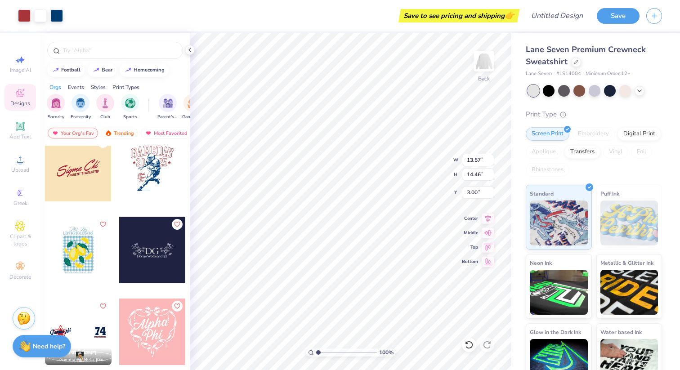
type input "13.57"
type input "14.46"
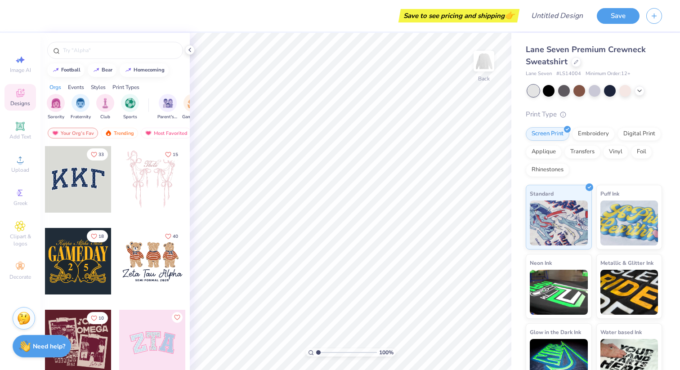
click at [73, 248] on div at bounding box center [78, 261] width 67 height 67
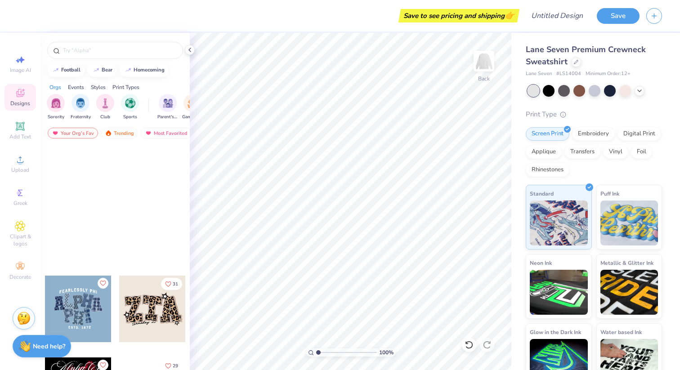
scroll to position [960, 0]
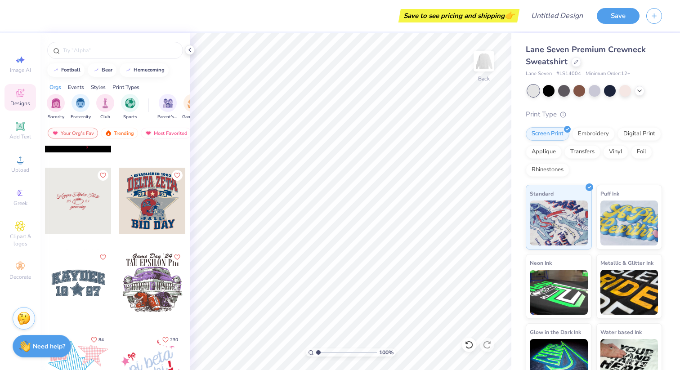
click at [144, 208] on div at bounding box center [152, 201] width 67 height 67
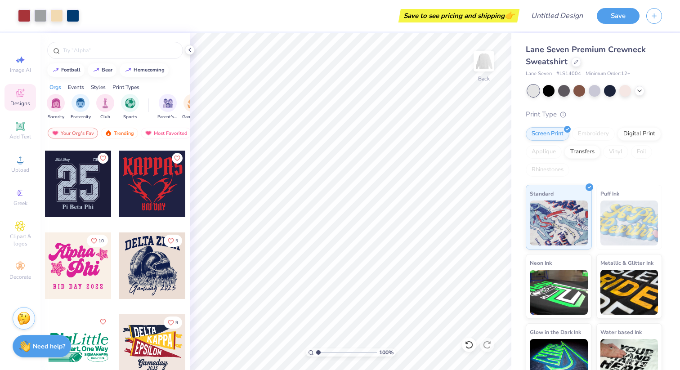
scroll to position [2373, 0]
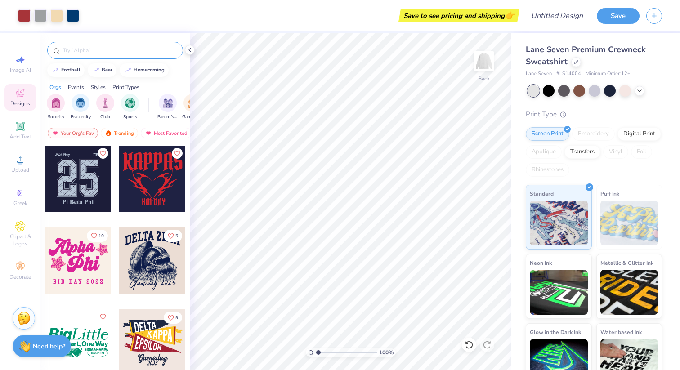
click at [87, 53] on input "text" at bounding box center [119, 50] width 115 height 9
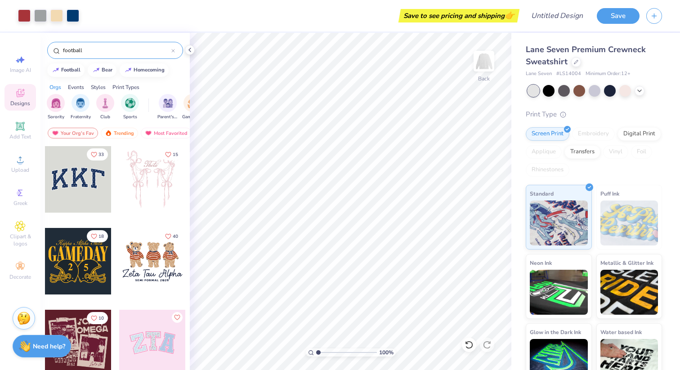
type input "football"
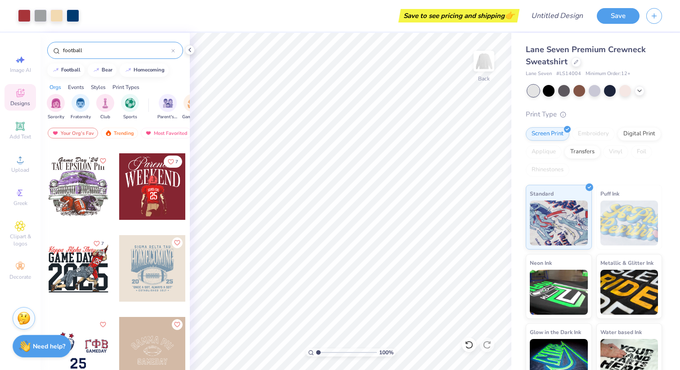
scroll to position [171, 0]
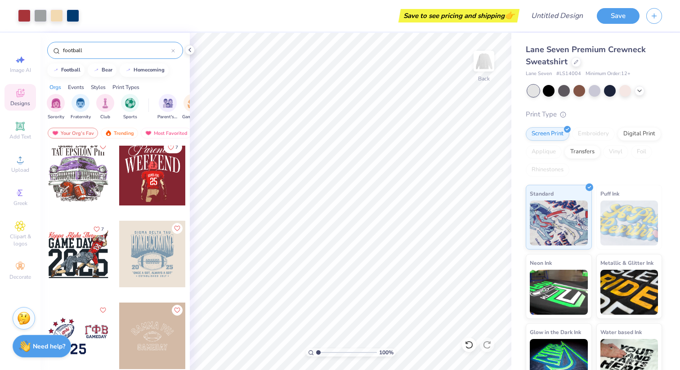
click at [93, 245] on div at bounding box center [78, 254] width 67 height 67
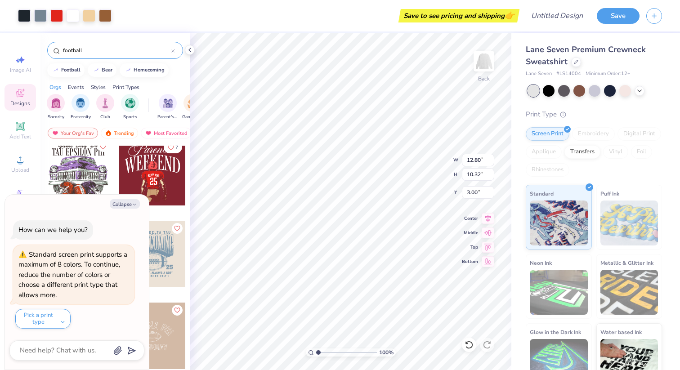
type textarea "x"
type input "12.86"
type input "13.79"
click at [136, 206] on icon "button" at bounding box center [134, 204] width 5 height 5
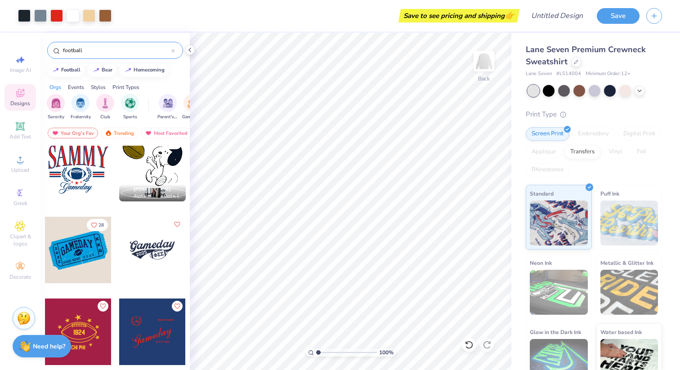
scroll to position [1158, 0]
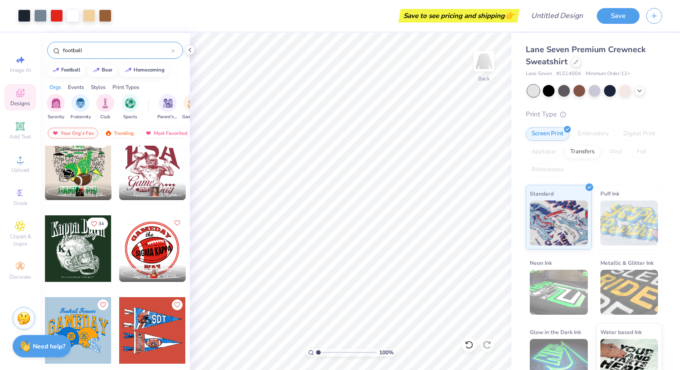
click at [70, 249] on div at bounding box center [78, 248] width 67 height 67
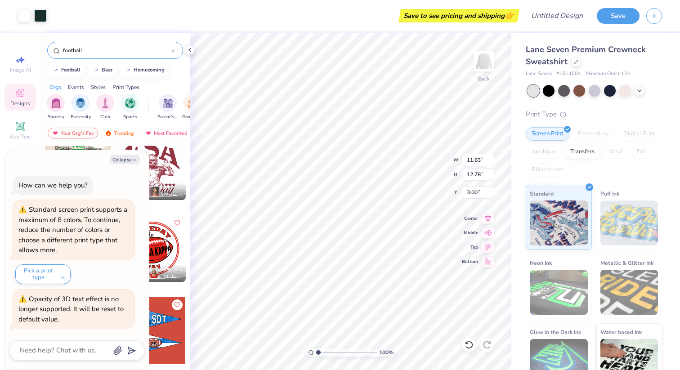
type textarea "x"
type input "12.80"
type input "10.32"
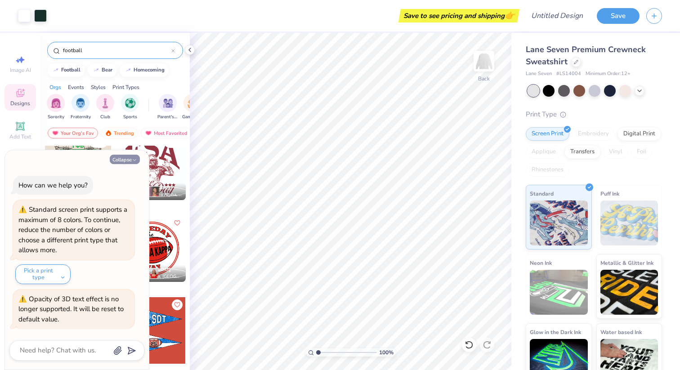
click at [132, 163] on button "Collapse" at bounding box center [125, 159] width 30 height 9
type textarea "x"
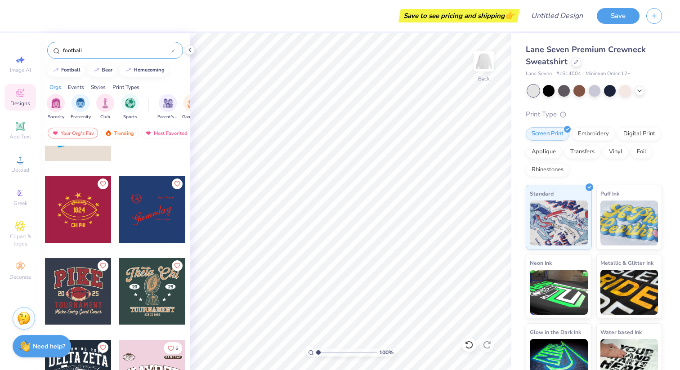
scroll to position [1525, 0]
click at [89, 219] on div at bounding box center [78, 209] width 67 height 67
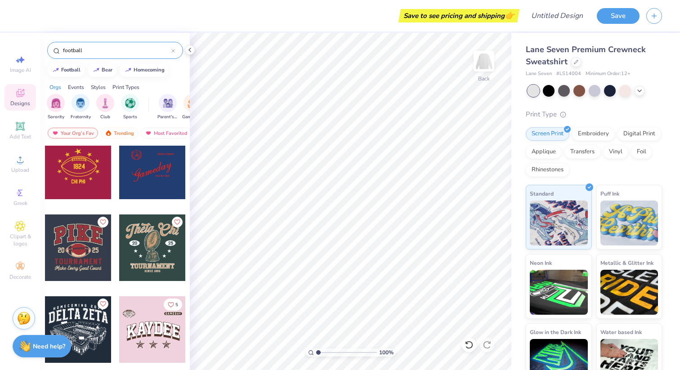
click at [134, 187] on div at bounding box center [152, 166] width 67 height 67
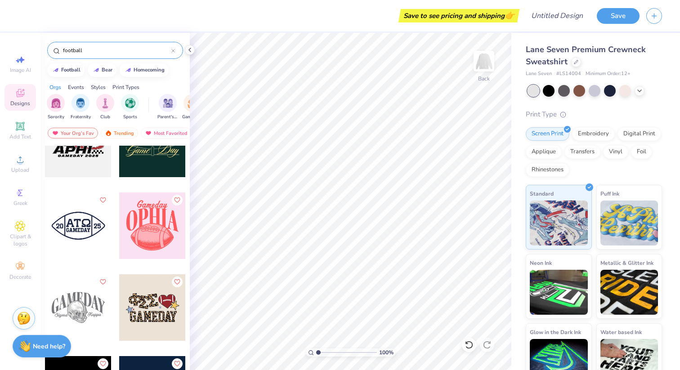
scroll to position [2818, 0]
click at [79, 49] on input "football" at bounding box center [116, 50] width 109 height 9
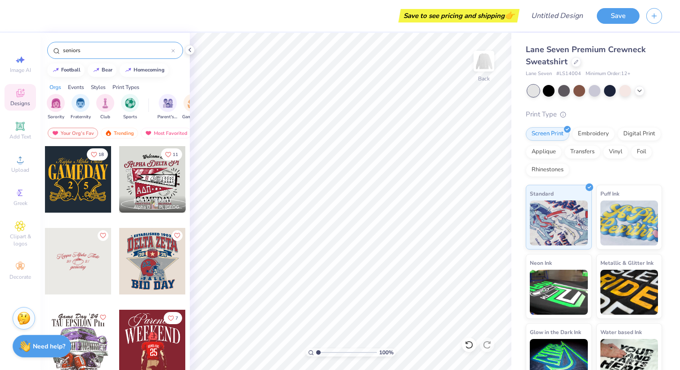
type input "seniors"
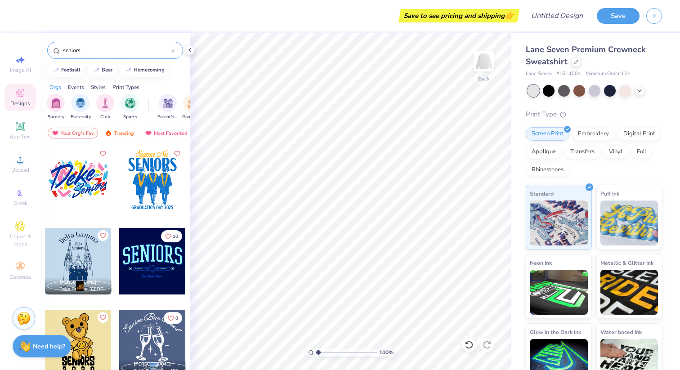
click at [89, 48] on input "seniors" at bounding box center [116, 50] width 109 height 9
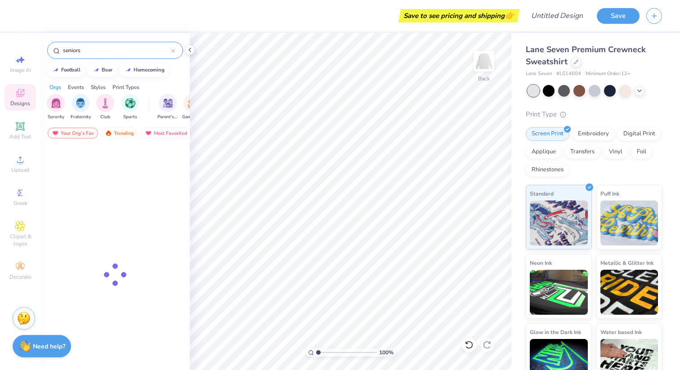
click at [89, 48] on input "seniors" at bounding box center [116, 50] width 109 height 9
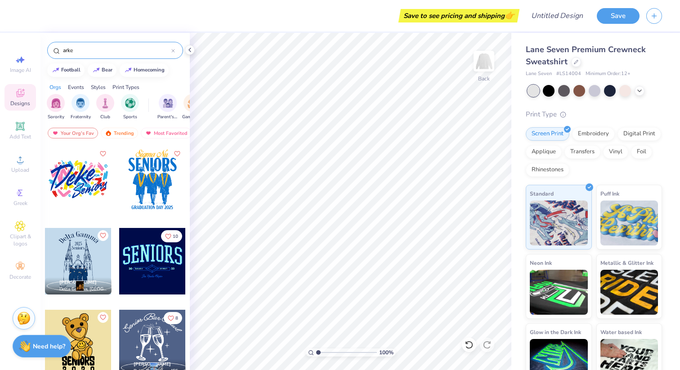
type input "arke"
click at [89, 48] on input "arke" at bounding box center [116, 50] width 109 height 9
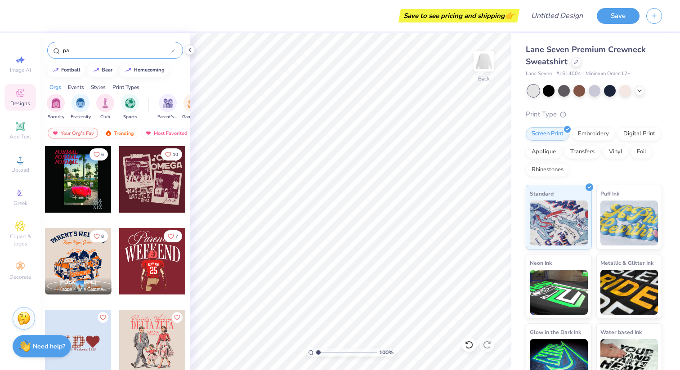
type input "p"
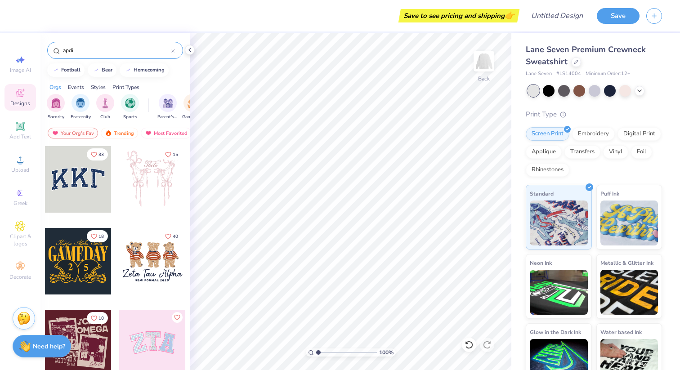
type input "apdi"
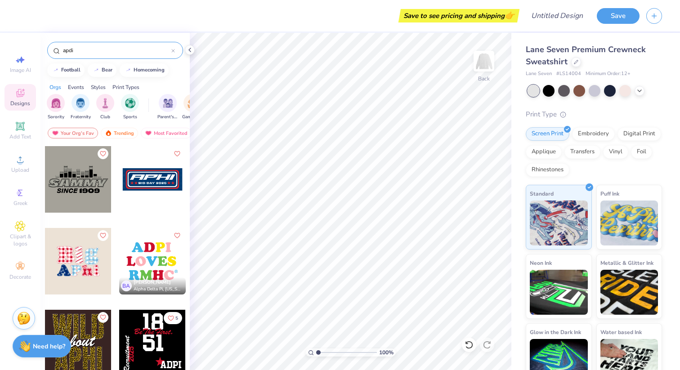
click at [91, 51] on input "apdi" at bounding box center [116, 50] width 109 height 9
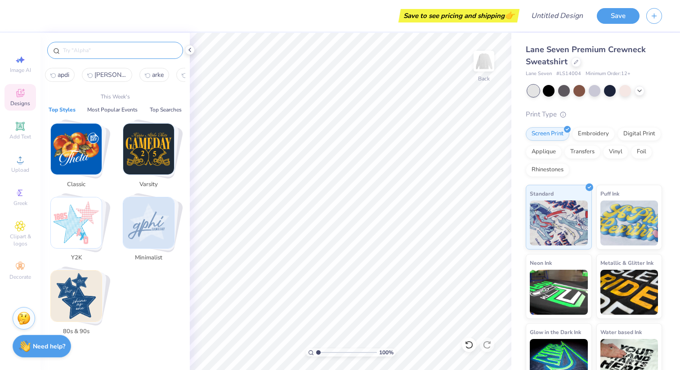
click at [126, 229] on img "Stack Card Button Minimalist" at bounding box center [148, 222] width 51 height 51
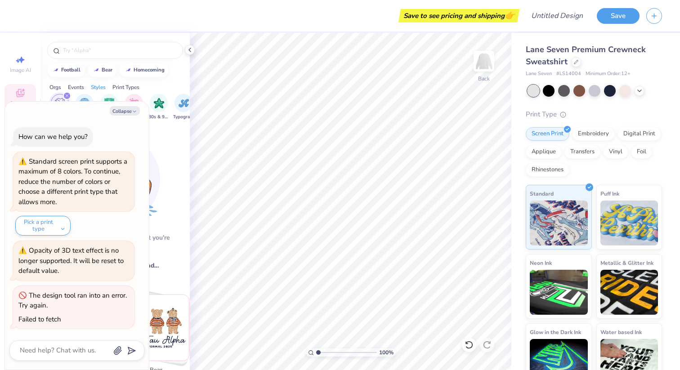
scroll to position [0, 471]
click at [131, 118] on div "Collapse How can we help you? Standard screen print supports a maximum of 8 col…" at bounding box center [77, 236] width 144 height 268
click at [130, 110] on button "Collapse" at bounding box center [125, 110] width 30 height 9
type textarea "x"
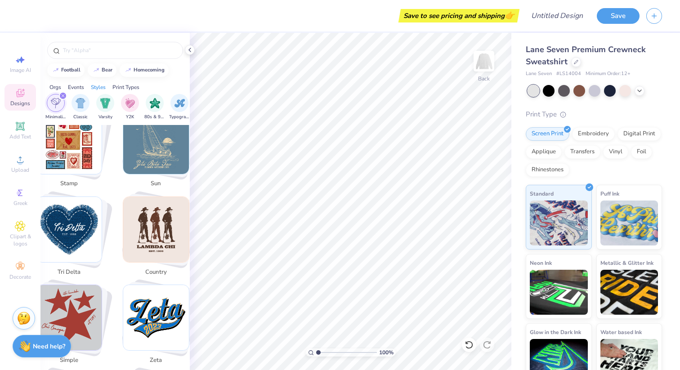
scroll to position [1784, 0]
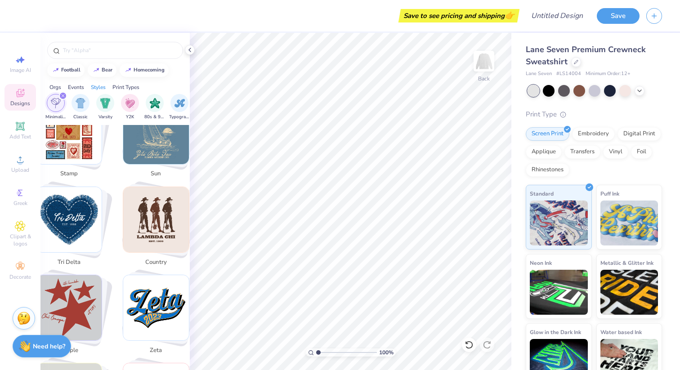
type input "pattern"
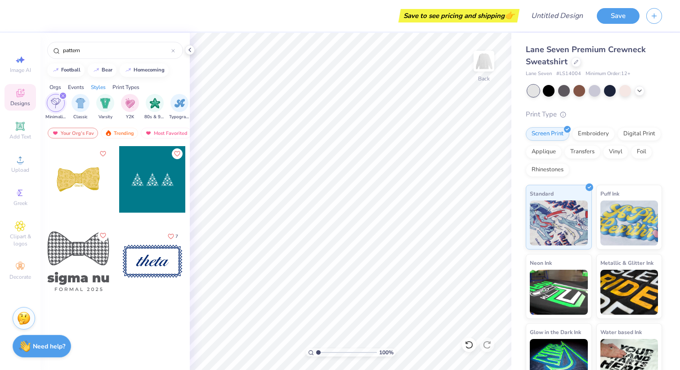
click at [62, 93] on div "filter for Minimalist" at bounding box center [63, 96] width 8 height 8
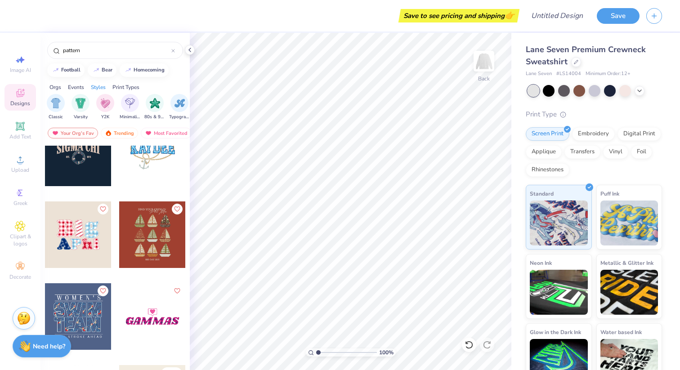
scroll to position [0, 0]
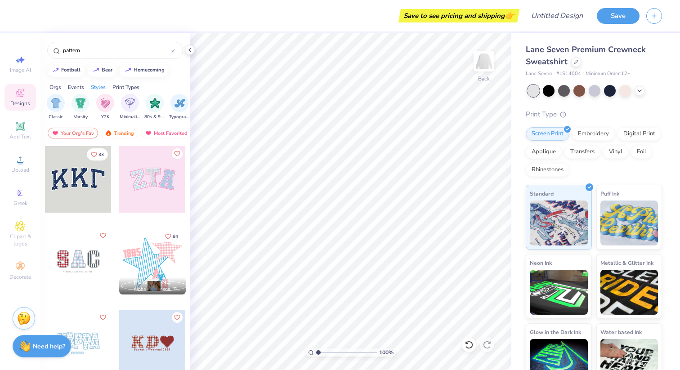
click at [85, 179] on div at bounding box center [78, 179] width 67 height 67
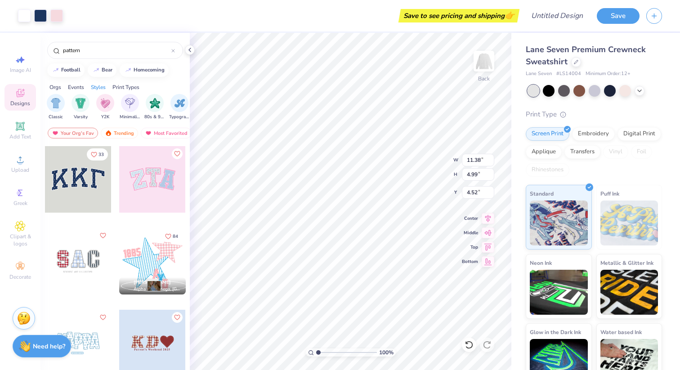
type input "3.94"
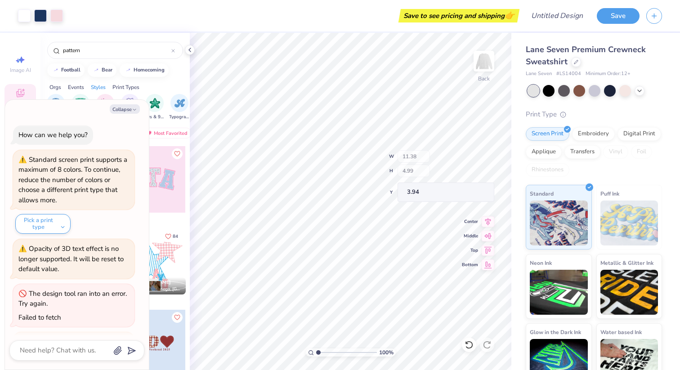
scroll to position [50, 0]
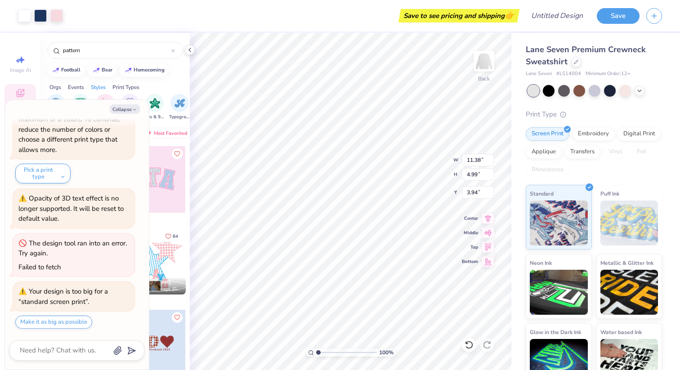
type textarea "x"
type input "3.95"
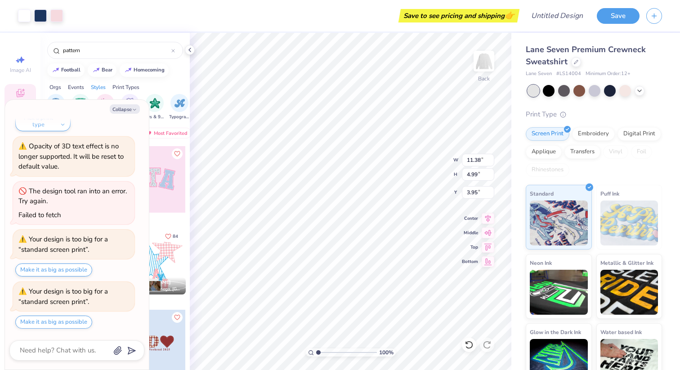
type textarea "x"
type input "13.68"
type input "6.00"
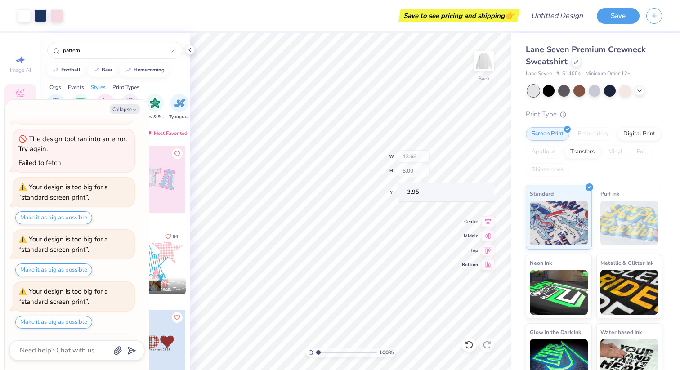
scroll to position [207, 0]
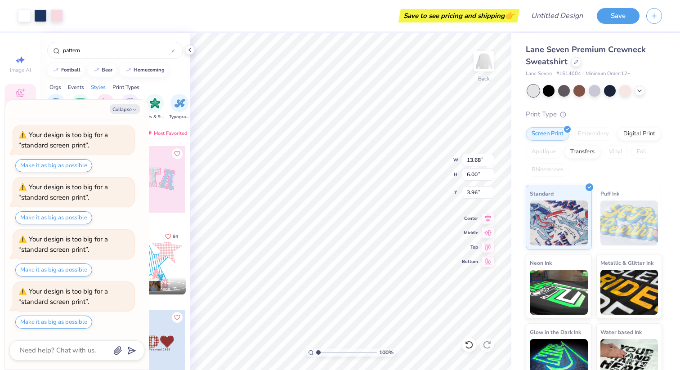
type textarea "x"
type input "14.38"
type input "6.31"
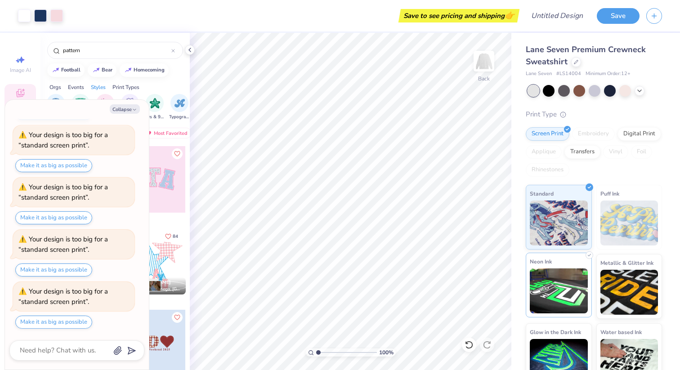
scroll to position [18, 0]
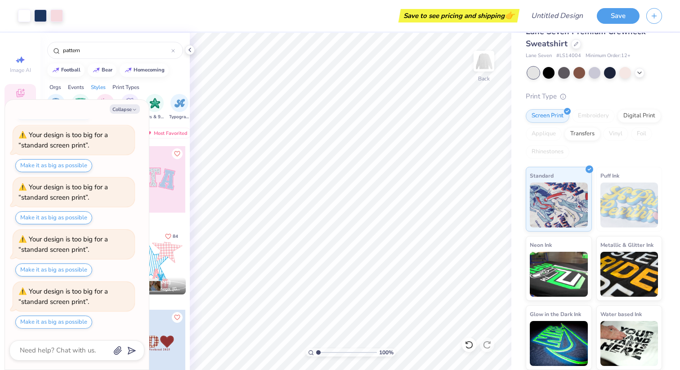
click at [159, 141] on div "Your Org's Fav Trending Most Favorited Newest" at bounding box center [114, 135] width 149 height 21
click at [122, 109] on button "Collapse" at bounding box center [125, 108] width 30 height 9
type textarea "x"
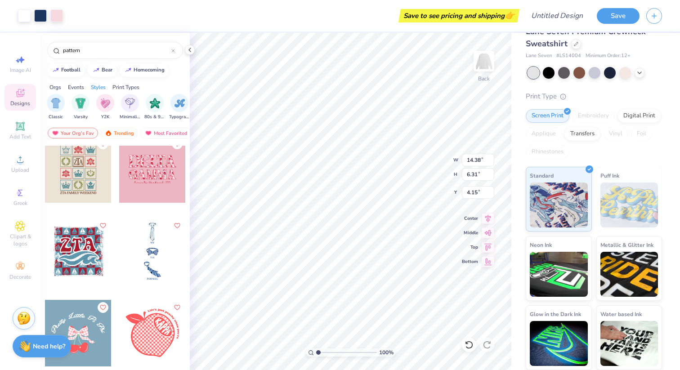
scroll to position [2233, 0]
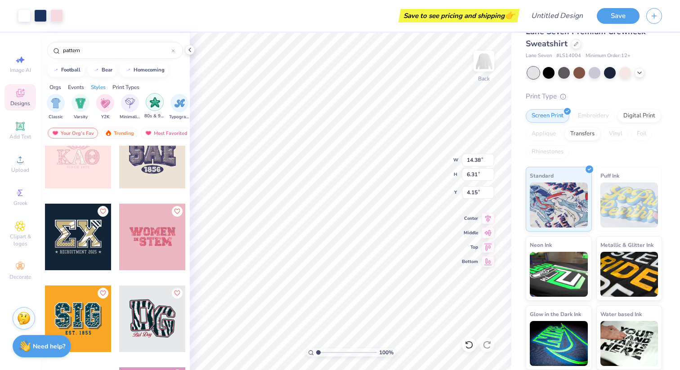
click at [150, 107] on img "filter for 80s & 90s" at bounding box center [155, 102] width 10 height 10
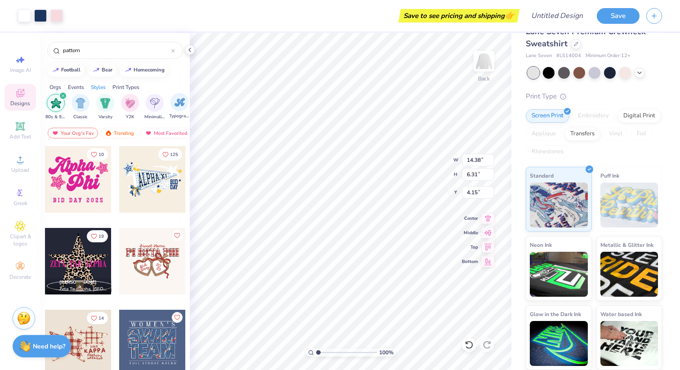
click at [171, 108] on div "Typography" at bounding box center [179, 106] width 21 height 27
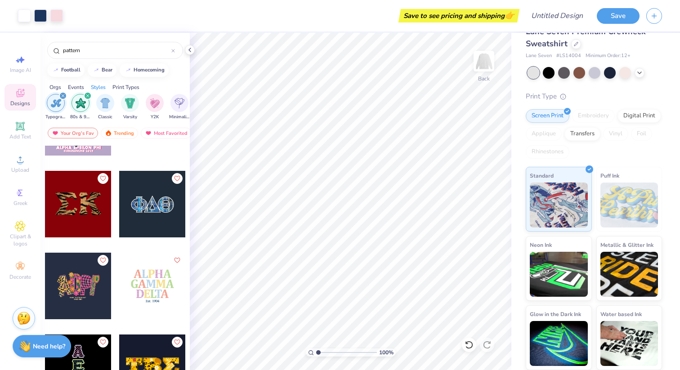
scroll to position [2524, 0]
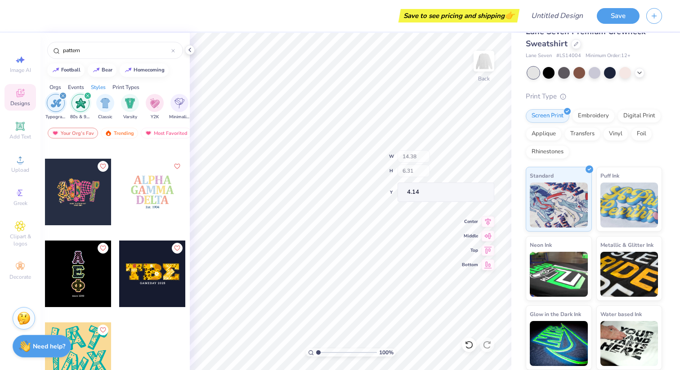
type input "4.14"
click at [18, 170] on span "Upload" at bounding box center [20, 169] width 18 height 7
click at [15, 140] on span "Add Text" at bounding box center [20, 136] width 22 height 7
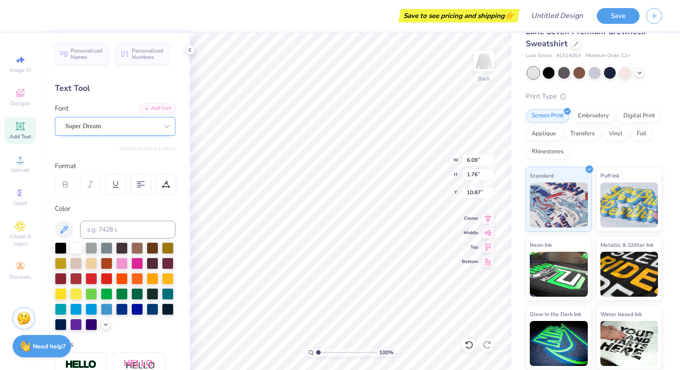
click at [122, 133] on div "Super Dream" at bounding box center [115, 126] width 120 height 19
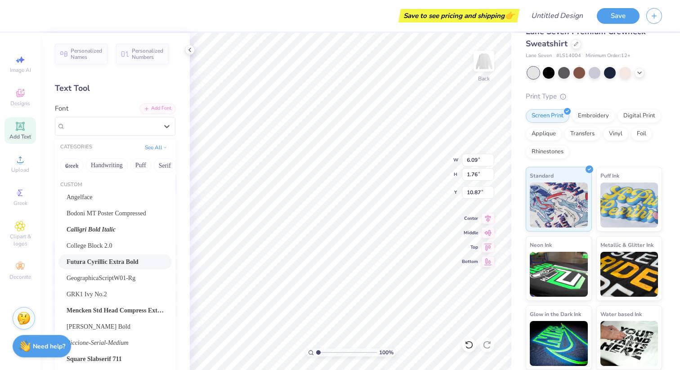
scroll to position [7, 0]
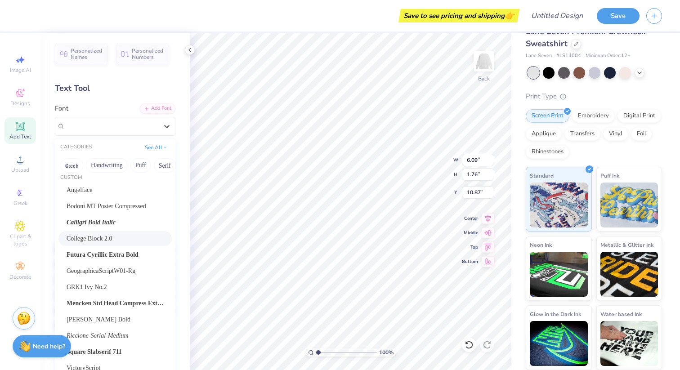
click at [86, 245] on div "College Block 2.0" at bounding box center [114, 238] width 113 height 15
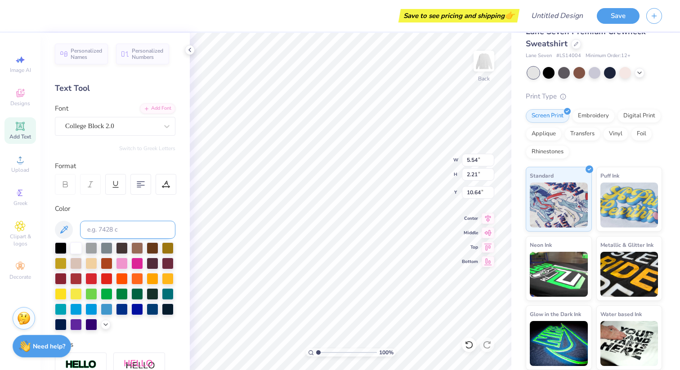
type input "5.54"
type input "2.21"
type input "10.64"
type input "1.84"
type textarea "5"
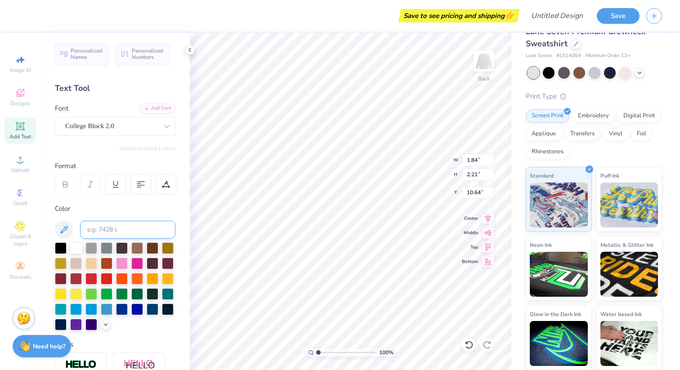
type textarea "1851"
type input "3.86"
type input "6.41"
type input "9.38"
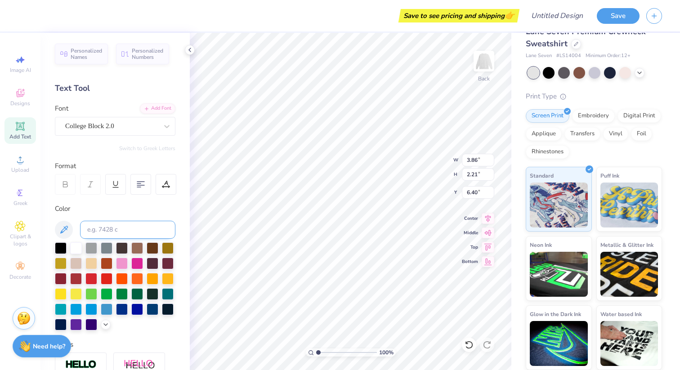
type input "5.38"
type input "5.56"
type input "12.99"
type input "7.46"
type input "4.56"
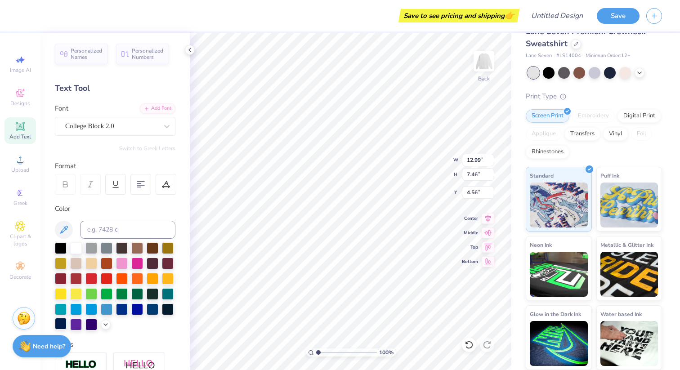
click at [67, 322] on div at bounding box center [61, 324] width 12 height 12
click at [57, 322] on div at bounding box center [61, 324] width 12 height 12
click at [60, 326] on div at bounding box center [61, 324] width 12 height 12
click at [157, 125] on div "College Block 2.0" at bounding box center [111, 126] width 94 height 14
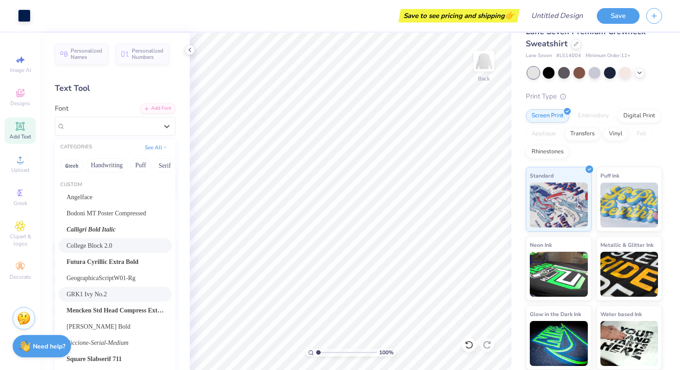
click at [134, 290] on div "GRK1 Ivy No.2" at bounding box center [115, 294] width 97 height 9
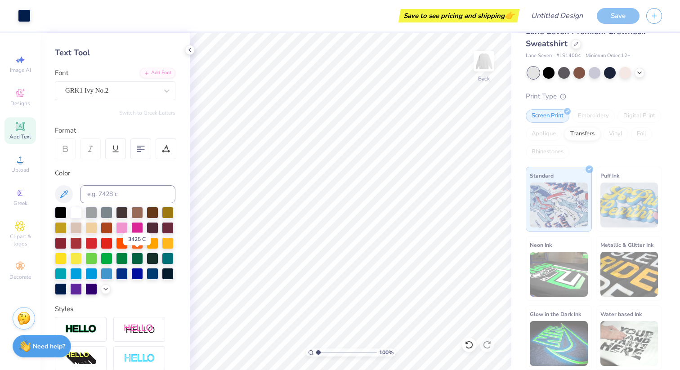
scroll to position [36, 0]
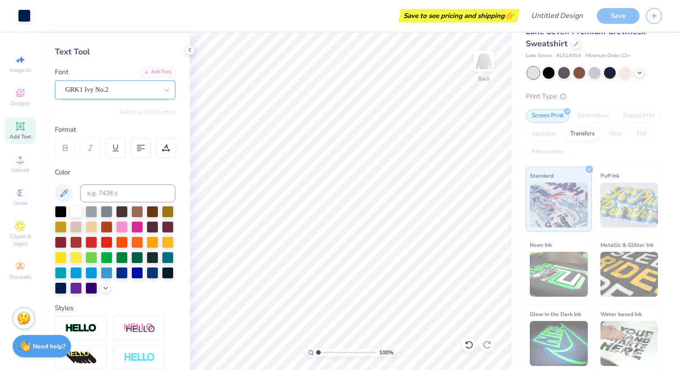
click at [100, 89] on div "GRK1 Ivy No.2" at bounding box center [111, 90] width 94 height 14
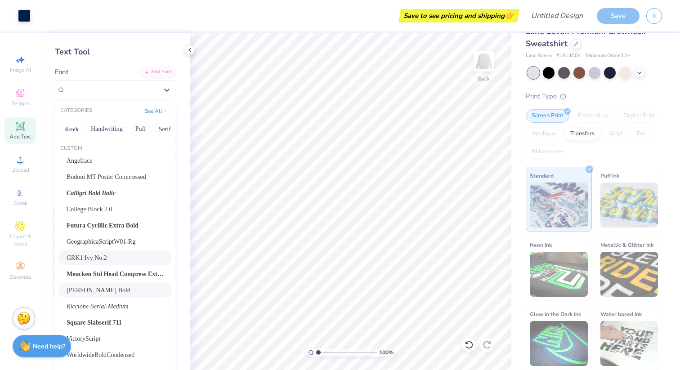
click at [117, 287] on div "[PERSON_NAME] Bold" at bounding box center [115, 289] width 97 height 9
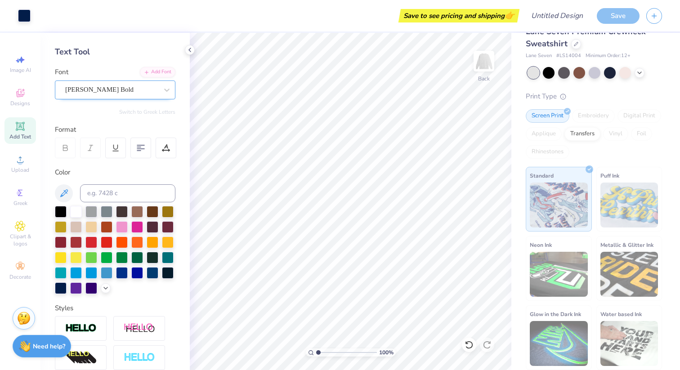
click at [107, 92] on div "[PERSON_NAME] Bold" at bounding box center [111, 90] width 94 height 14
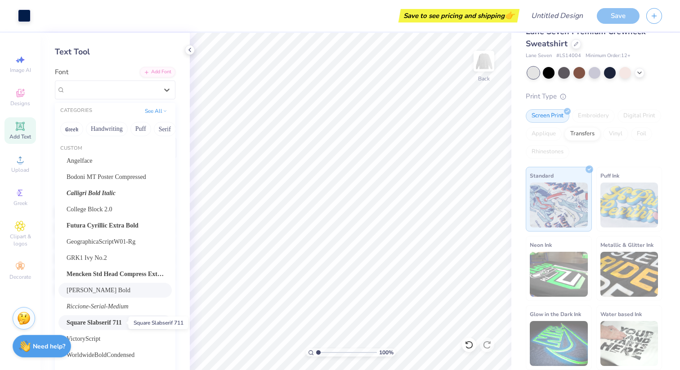
click at [113, 325] on span "Square Slabserif 711" at bounding box center [94, 322] width 55 height 9
click at [117, 90] on div "Square Slabserif 711" at bounding box center [111, 90] width 94 height 14
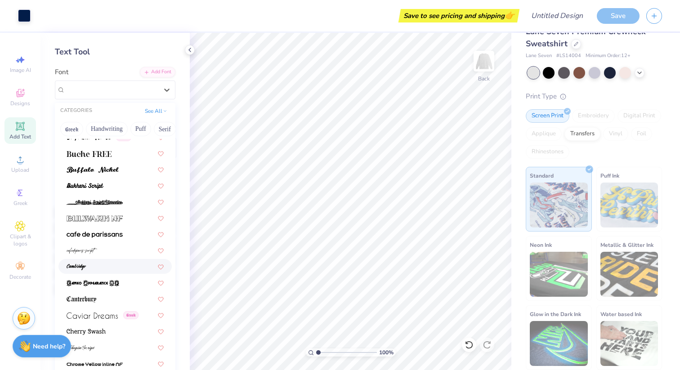
scroll to position [1269, 0]
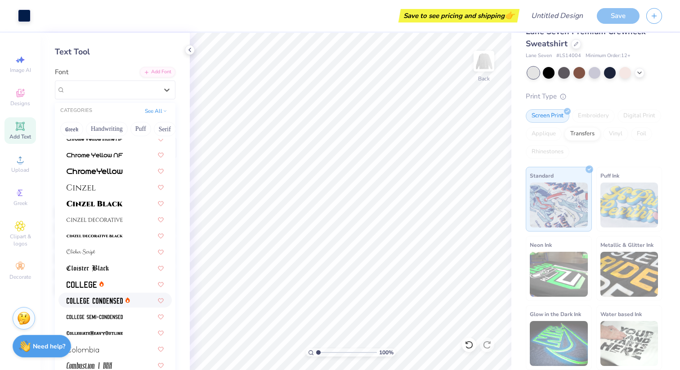
click at [115, 294] on div at bounding box center [114, 300] width 113 height 15
